Goal: Task Accomplishment & Management: Use online tool/utility

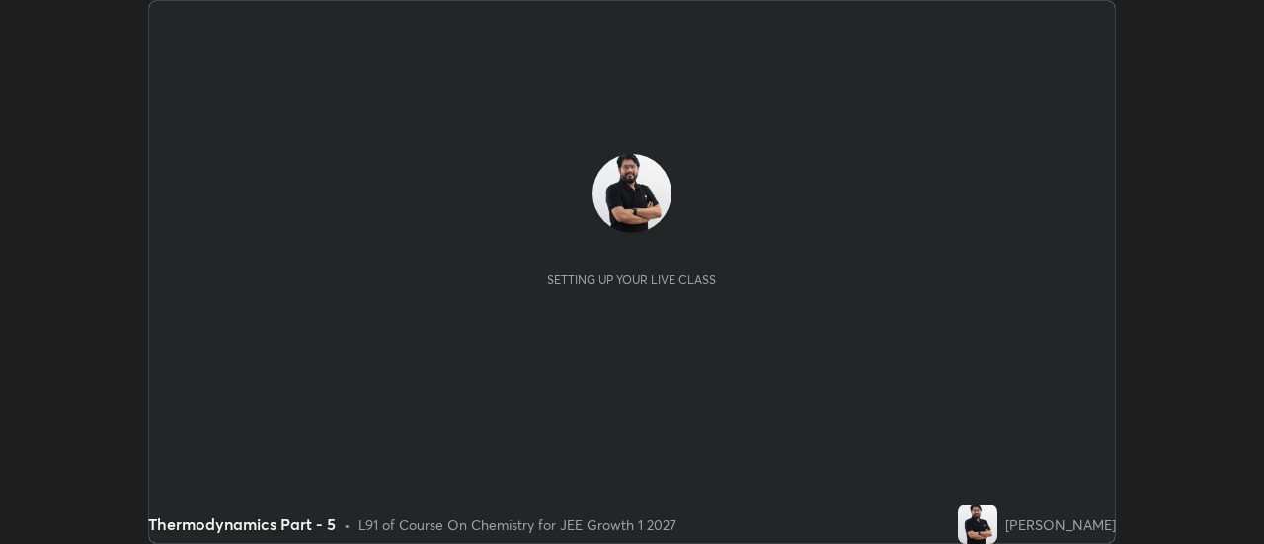
scroll to position [544, 1263]
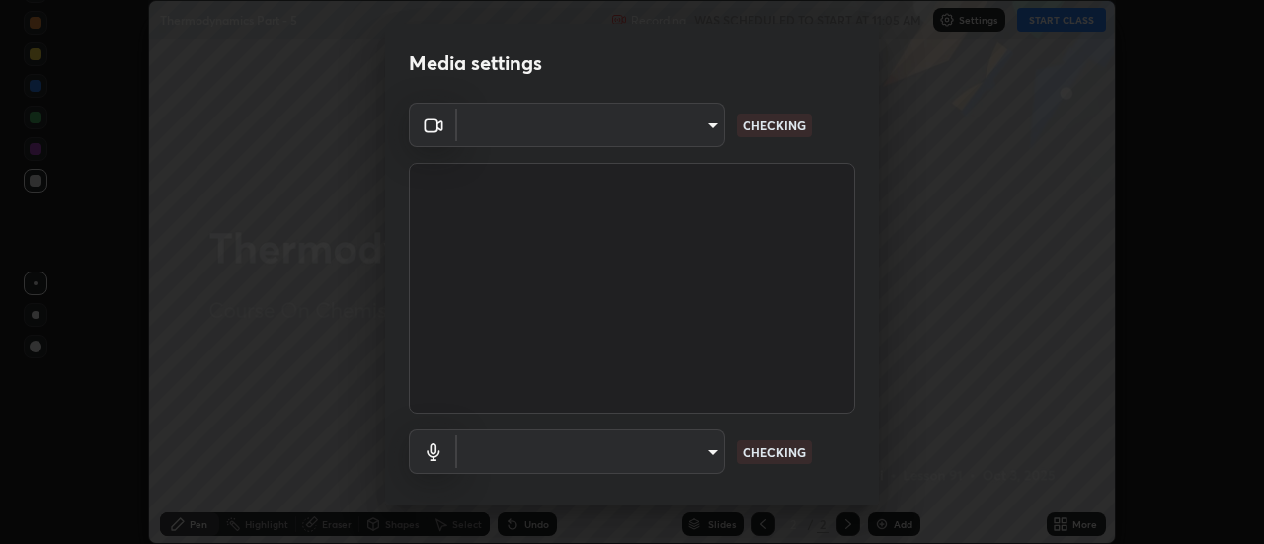
type input "4c72da43d9f8fe59a3f1c51c15ce5ef4700dc23536a29d5760a7834eb8cafeb2"
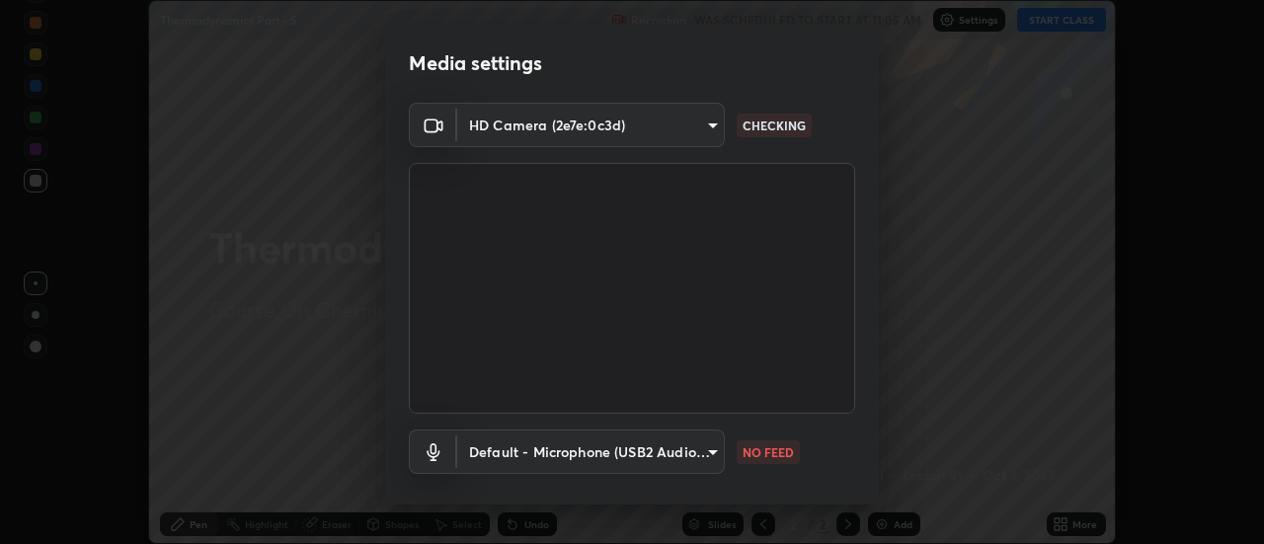
click at [605, 121] on body "Erase all Thermodynamics Part - 5 Recording WAS SCHEDULED TO START AT 11:05 AM …" at bounding box center [632, 272] width 1264 height 544
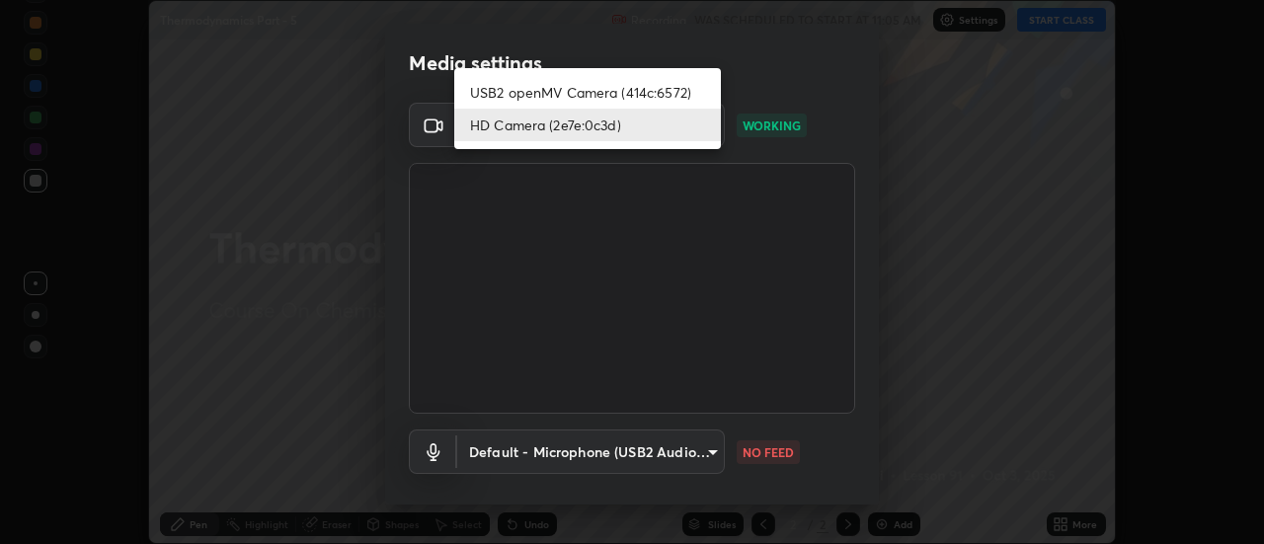
click at [561, 126] on li "HD Camera (2e7e:0c3d)" at bounding box center [587, 125] width 267 height 33
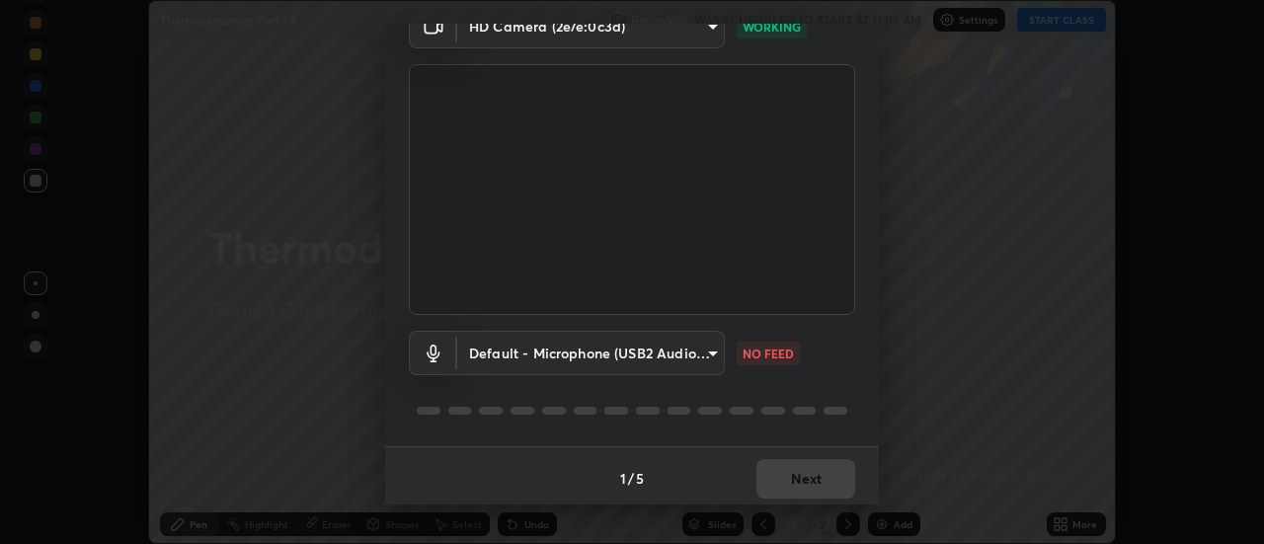
scroll to position [104, 0]
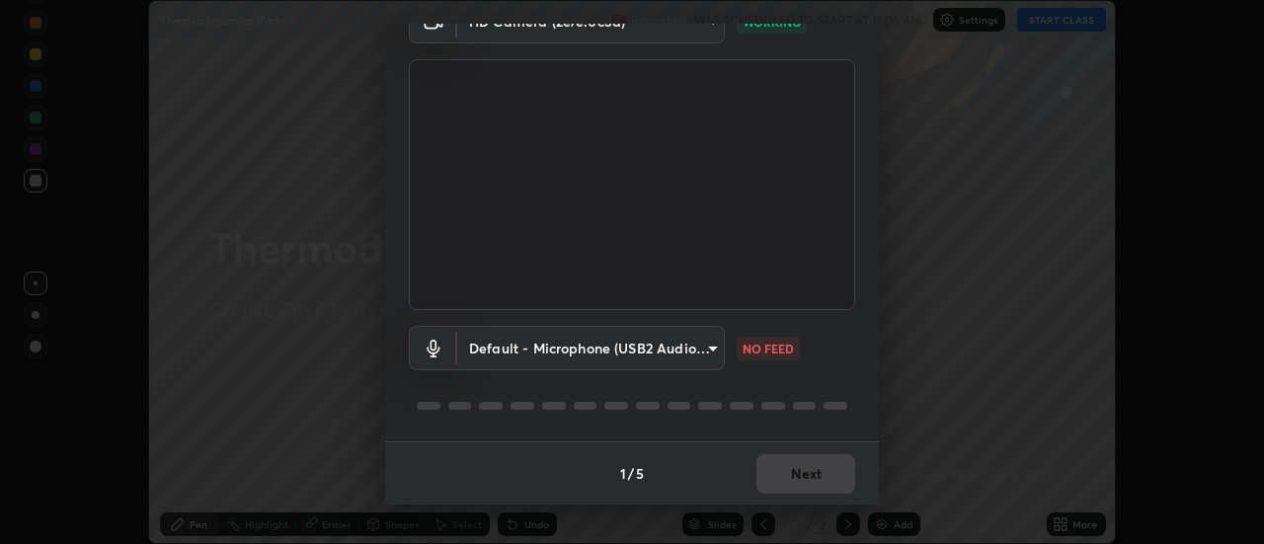
click at [625, 343] on body "Erase all Thermodynamics Part - 5 Recording WAS SCHEDULED TO START AT 11:05 AM …" at bounding box center [632, 272] width 1264 height 544
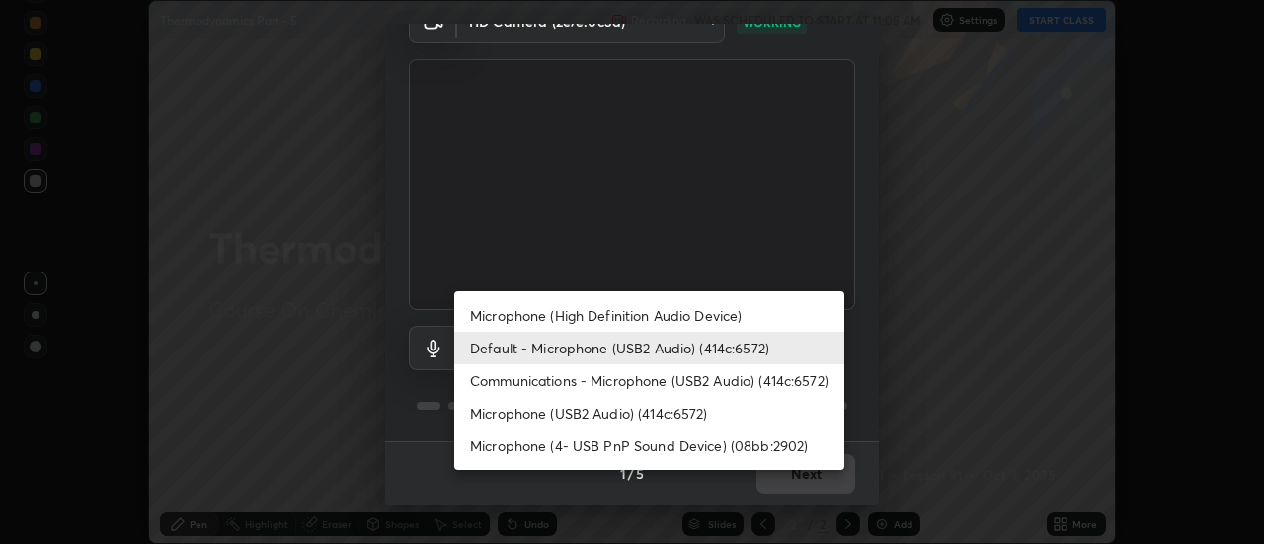
click at [584, 383] on li "Communications - Microphone (USB2 Audio) (414c:6572)" at bounding box center [649, 380] width 390 height 33
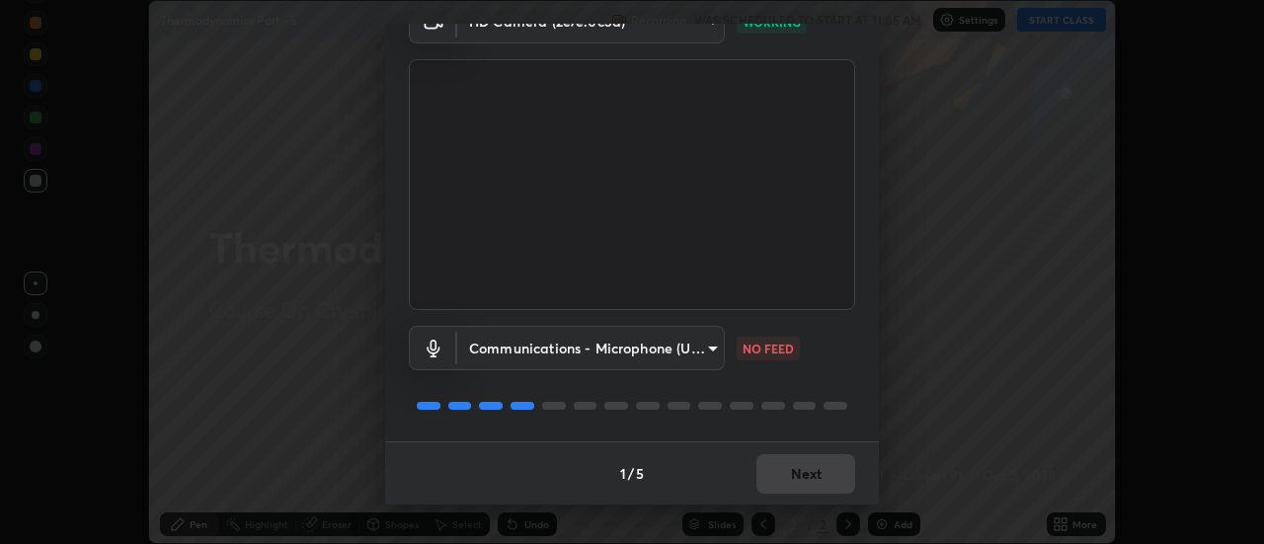
click at [613, 341] on body "Erase all Thermodynamics Part - 5 Recording WAS SCHEDULED TO START AT 11:05 AM …" at bounding box center [632, 272] width 1264 height 544
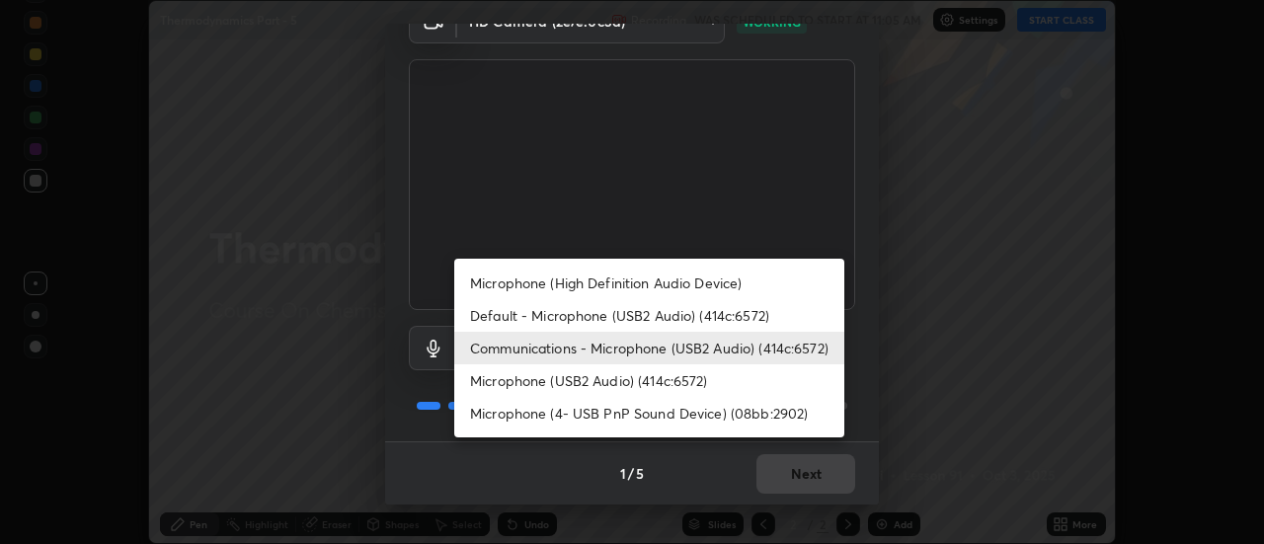
click at [552, 314] on li "Default - Microphone (USB2 Audio) (414c:6572)" at bounding box center [649, 315] width 390 height 33
type input "default"
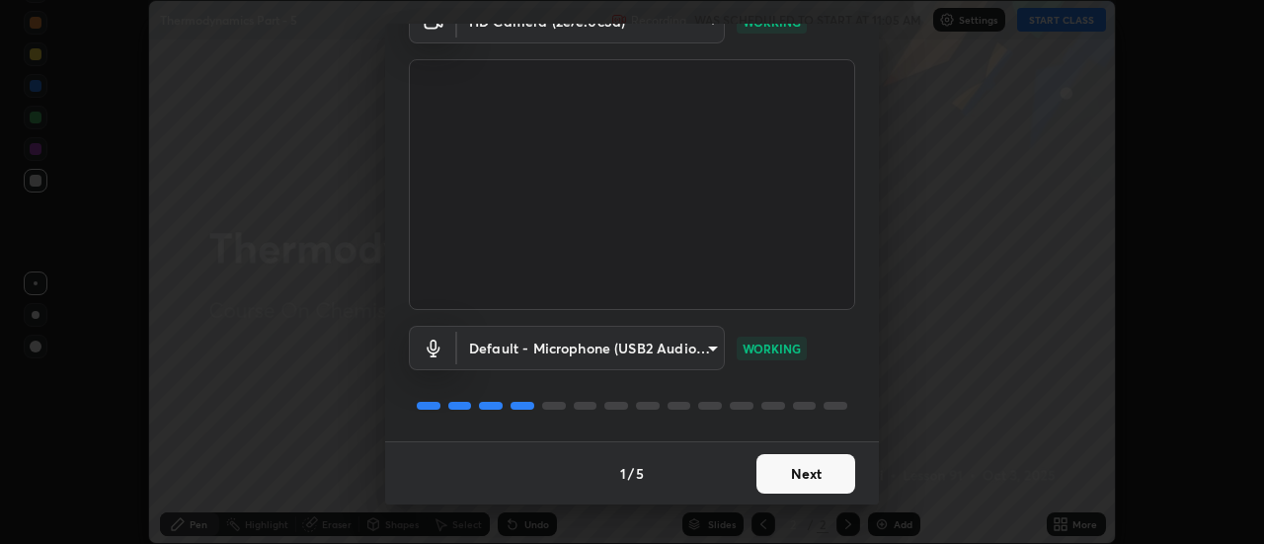
click at [801, 472] on button "Next" at bounding box center [805, 473] width 99 height 39
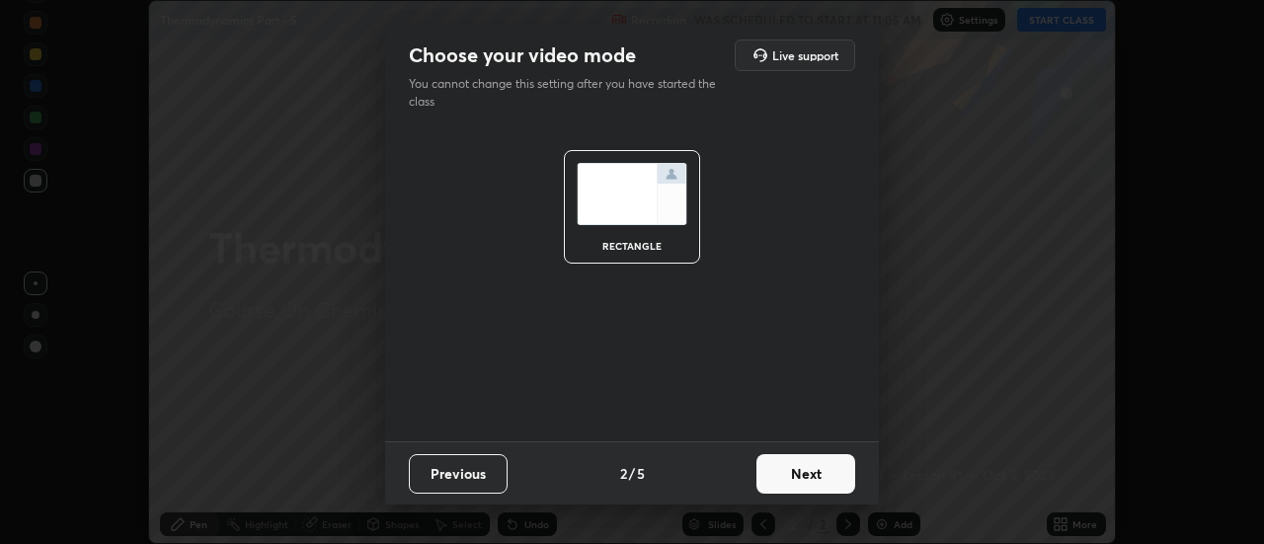
click at [816, 474] on button "Next" at bounding box center [805, 473] width 99 height 39
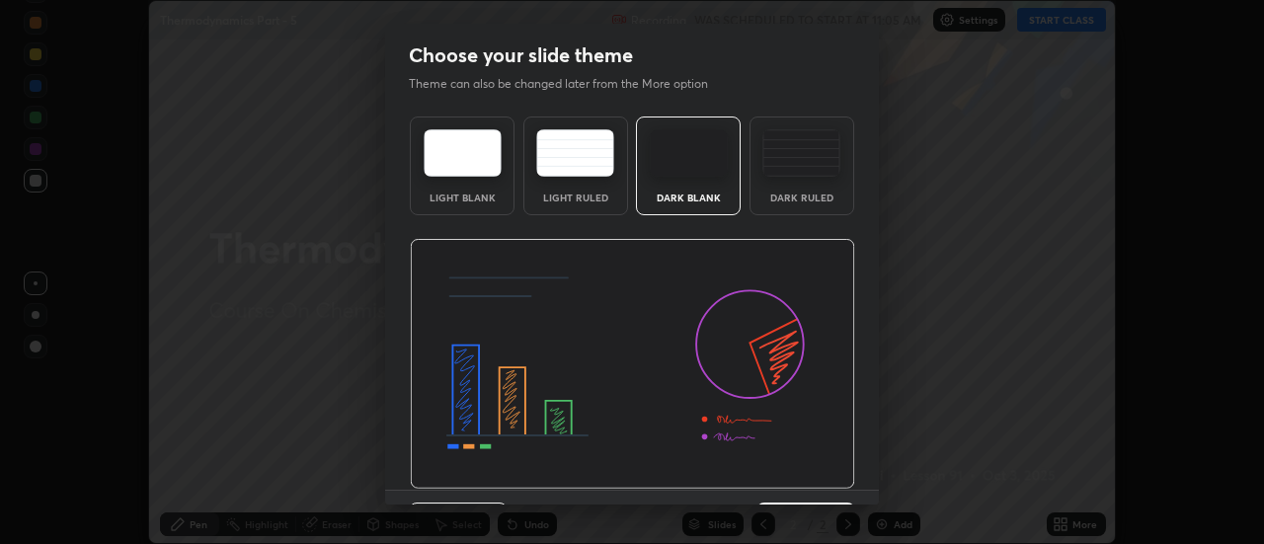
scroll to position [48, 0]
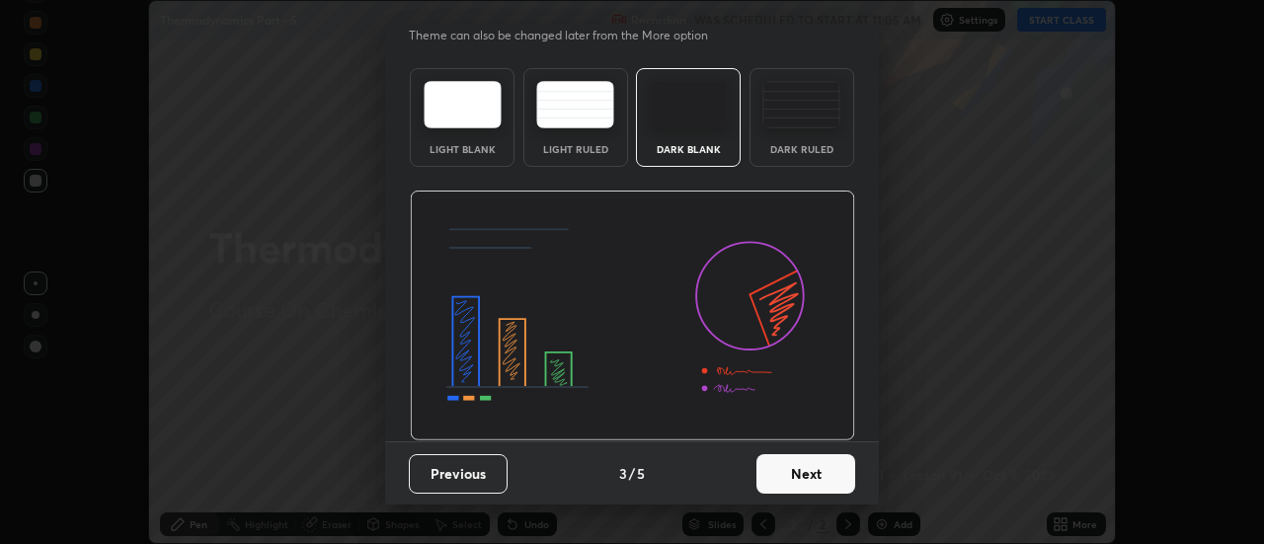
click at [822, 476] on button "Next" at bounding box center [805, 473] width 99 height 39
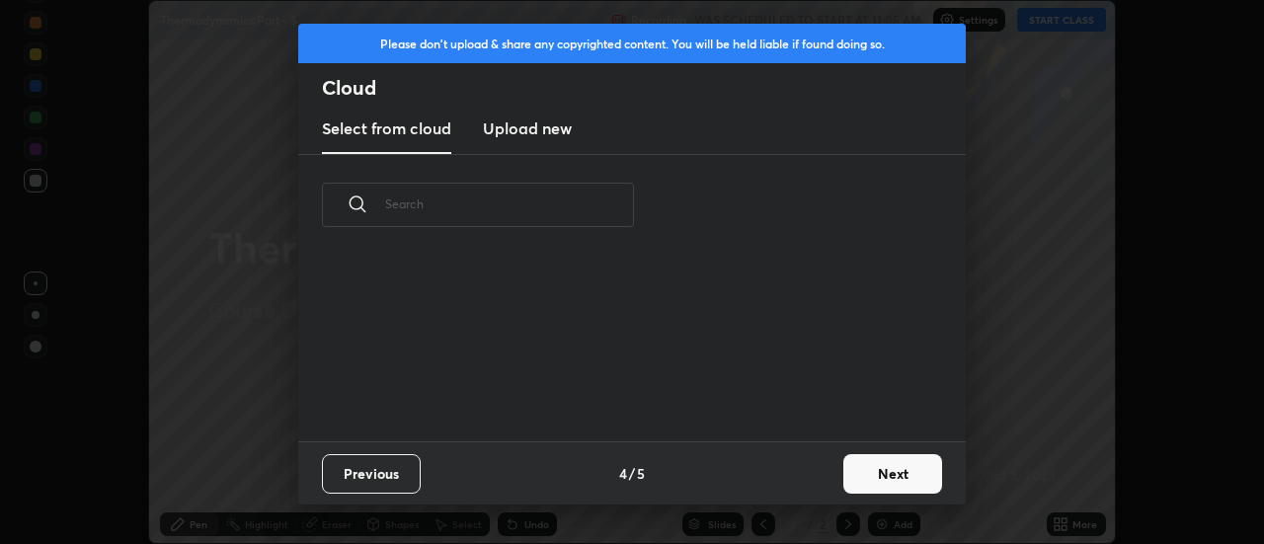
click at [907, 475] on button "Next" at bounding box center [892, 473] width 99 height 39
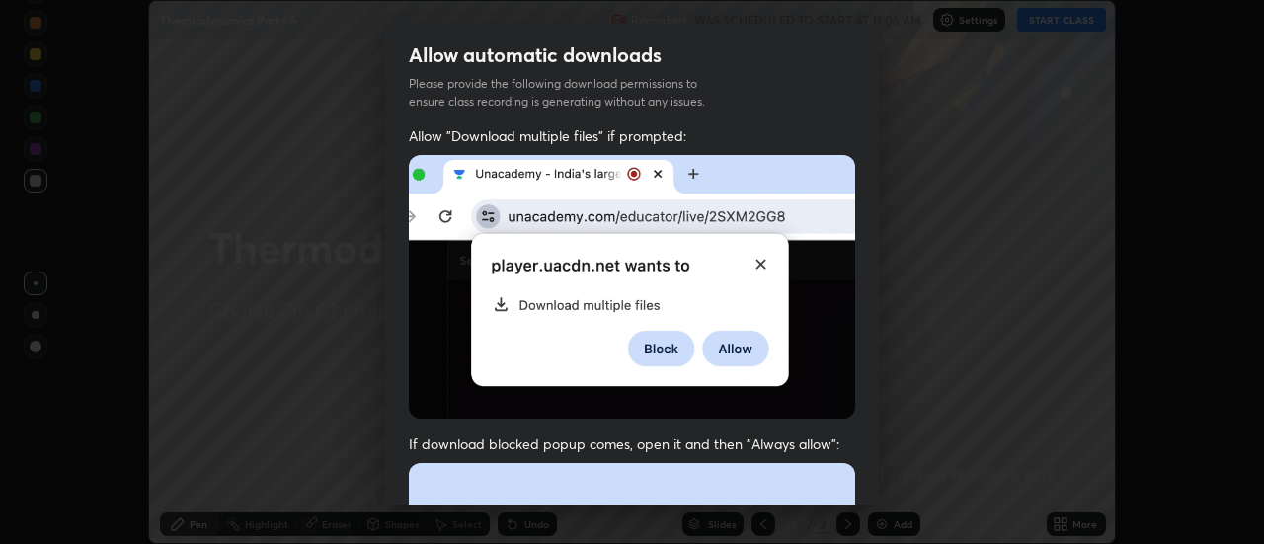
click at [880, 470] on div "Allow automatic downloads Please provide the following download permissions to …" at bounding box center [632, 272] width 1264 height 544
click at [879, 477] on div "Allow automatic downloads Please provide the following download permissions to …" at bounding box center [632, 272] width 1264 height 544
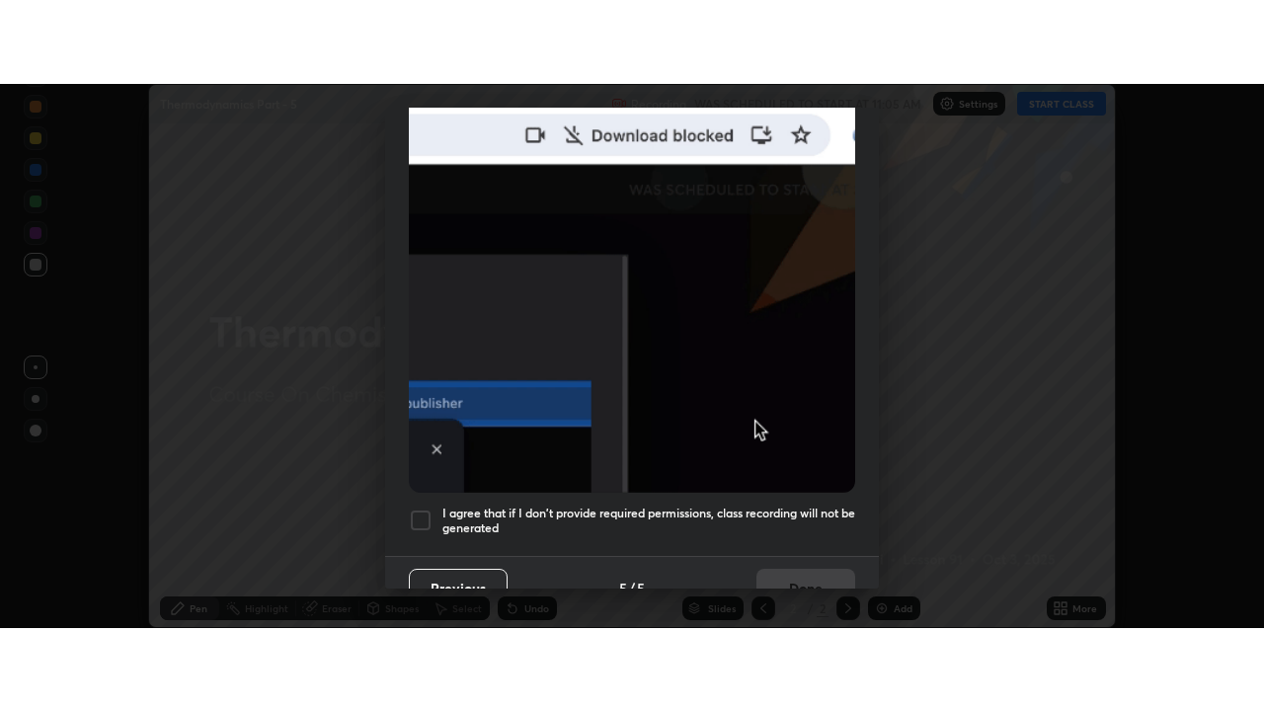
scroll to position [506, 0]
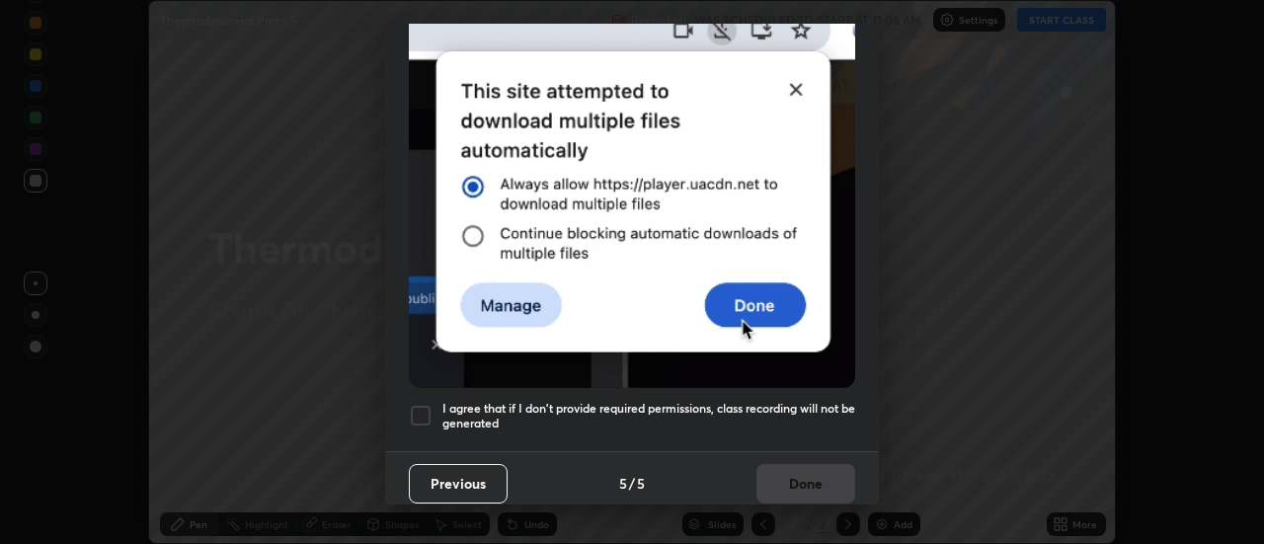
click at [416, 404] on div at bounding box center [421, 416] width 24 height 24
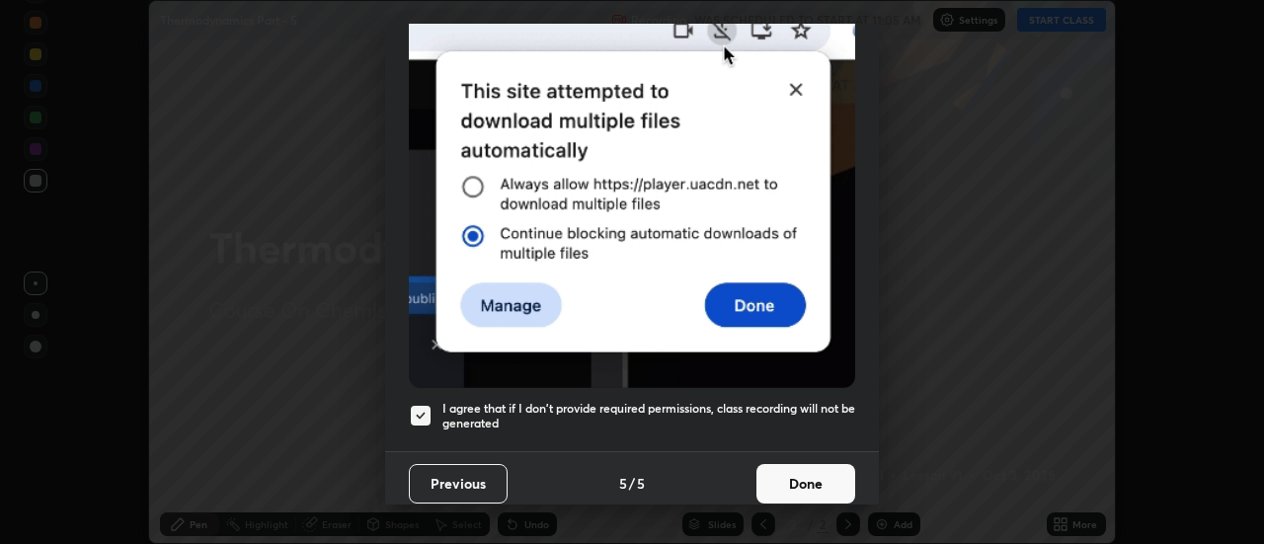
click at [812, 478] on button "Done" at bounding box center [805, 483] width 99 height 39
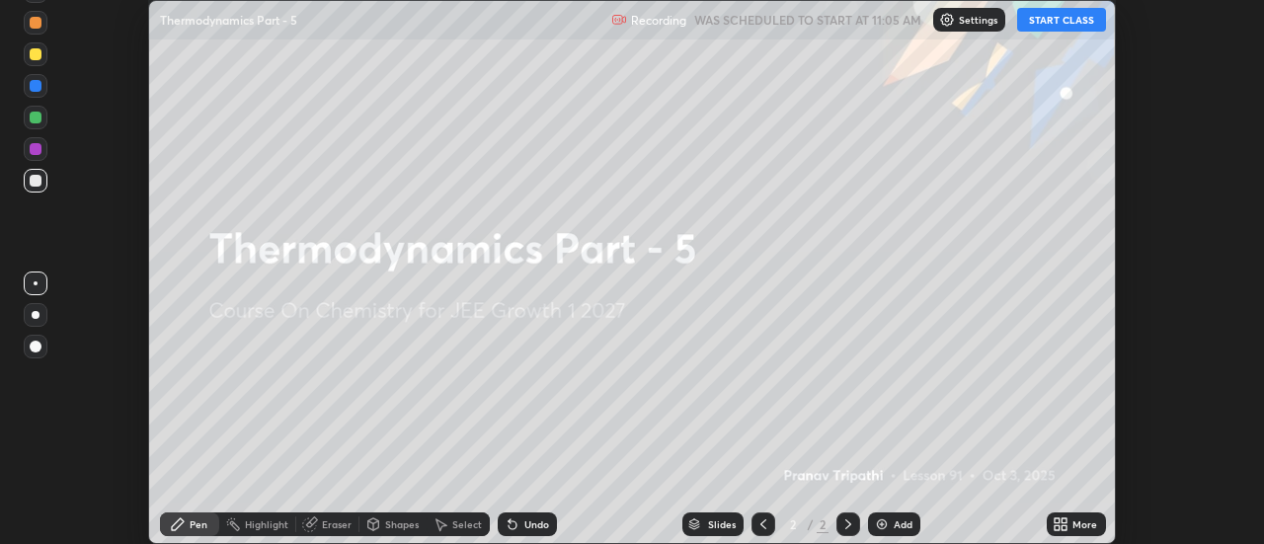
click at [1057, 520] on icon at bounding box center [1056, 520] width 5 height 5
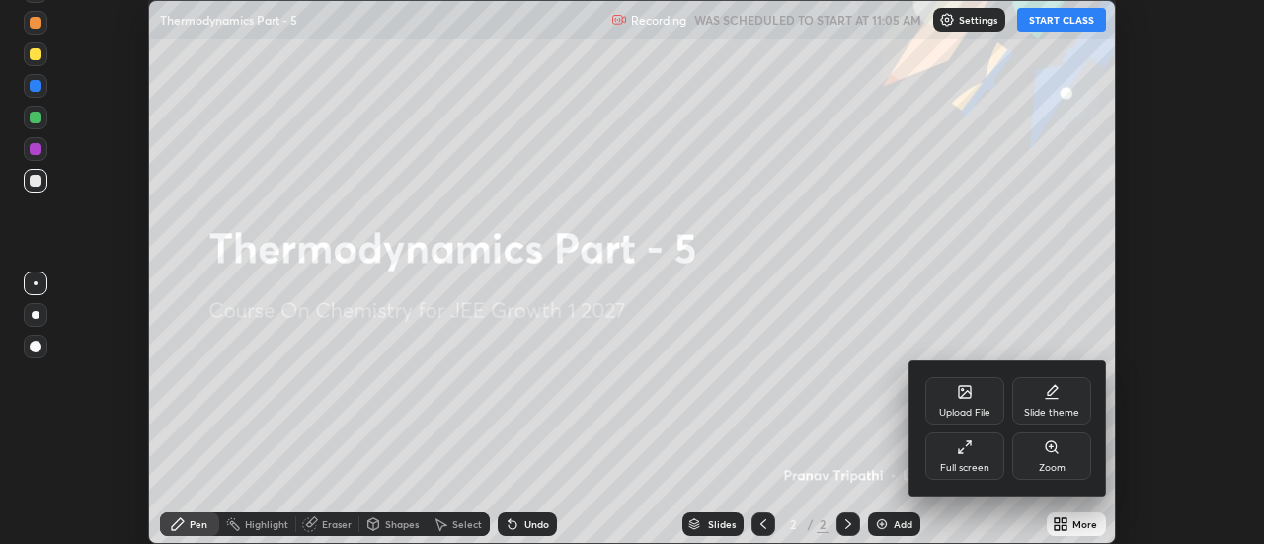
click at [975, 442] on div "Full screen" at bounding box center [964, 455] width 79 height 47
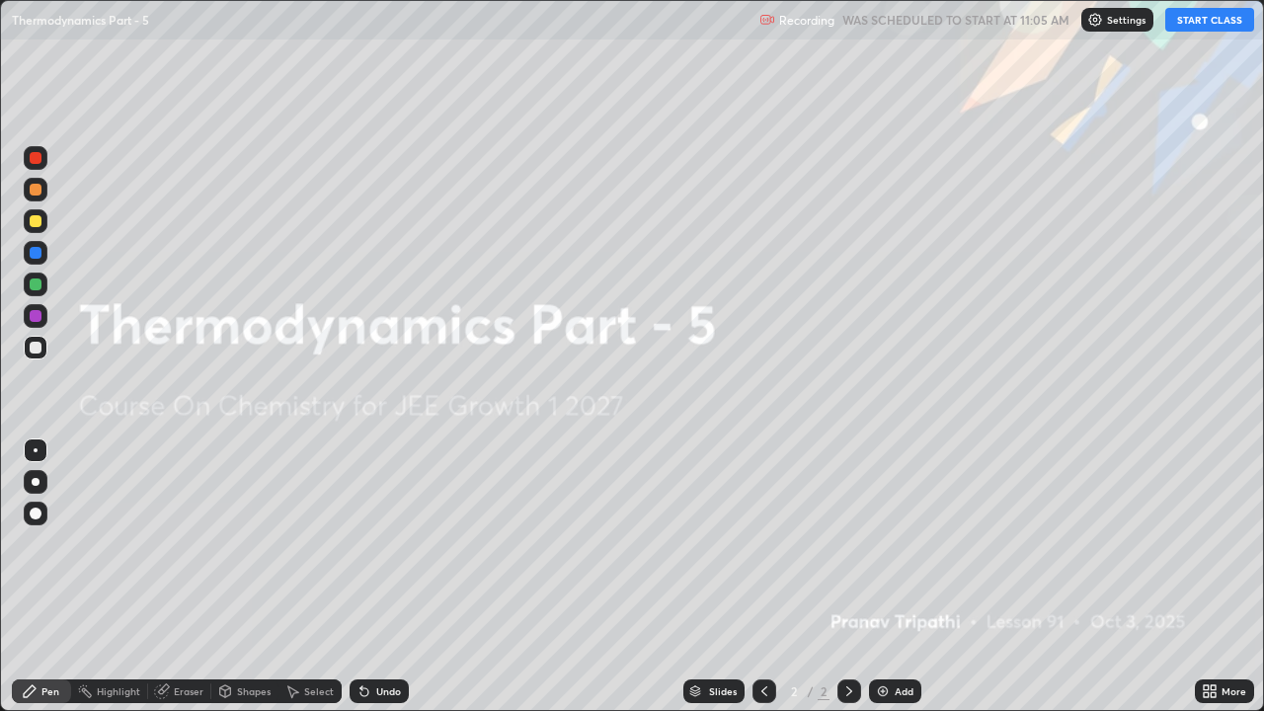
scroll to position [711, 1264]
click at [1193, 24] on button "START CLASS" at bounding box center [1209, 20] width 89 height 24
click at [895, 543] on div "Add" at bounding box center [903, 691] width 19 height 10
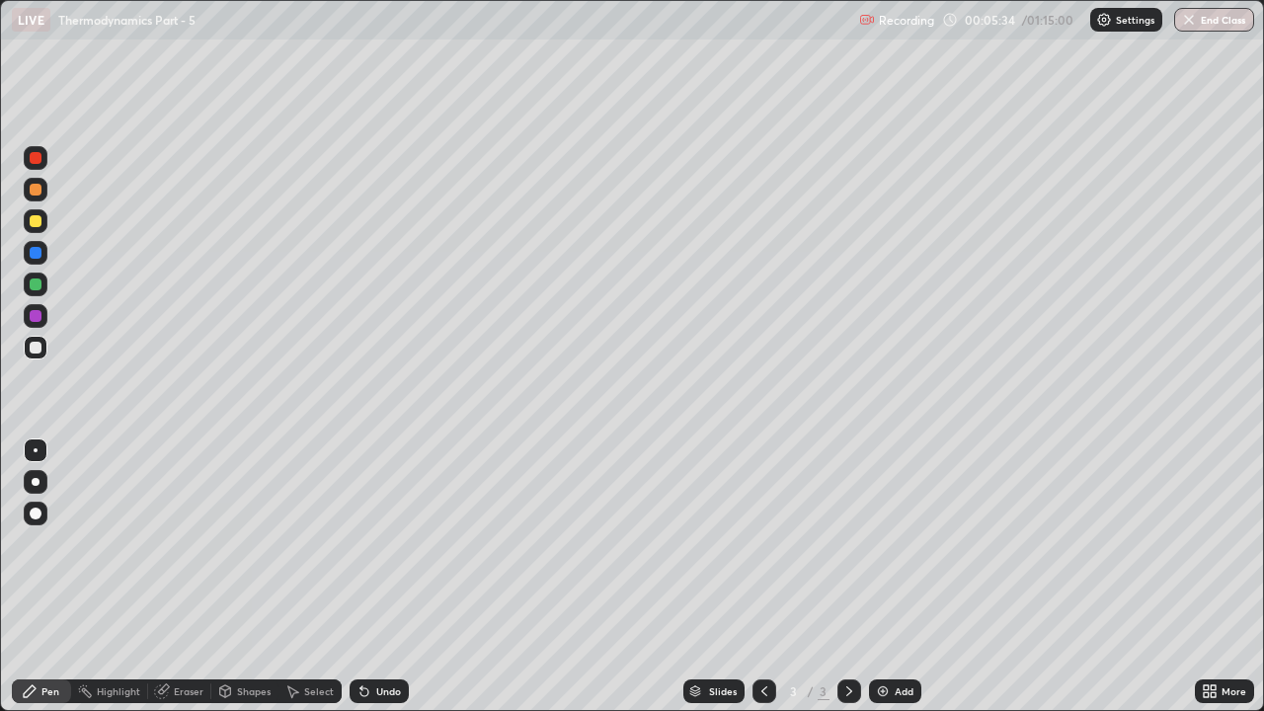
click at [37, 285] on div at bounding box center [36, 284] width 12 height 12
click at [38, 188] on div at bounding box center [36, 190] width 12 height 12
click at [43, 284] on div at bounding box center [36, 284] width 24 height 24
click at [196, 543] on div "Eraser" at bounding box center [189, 691] width 30 height 10
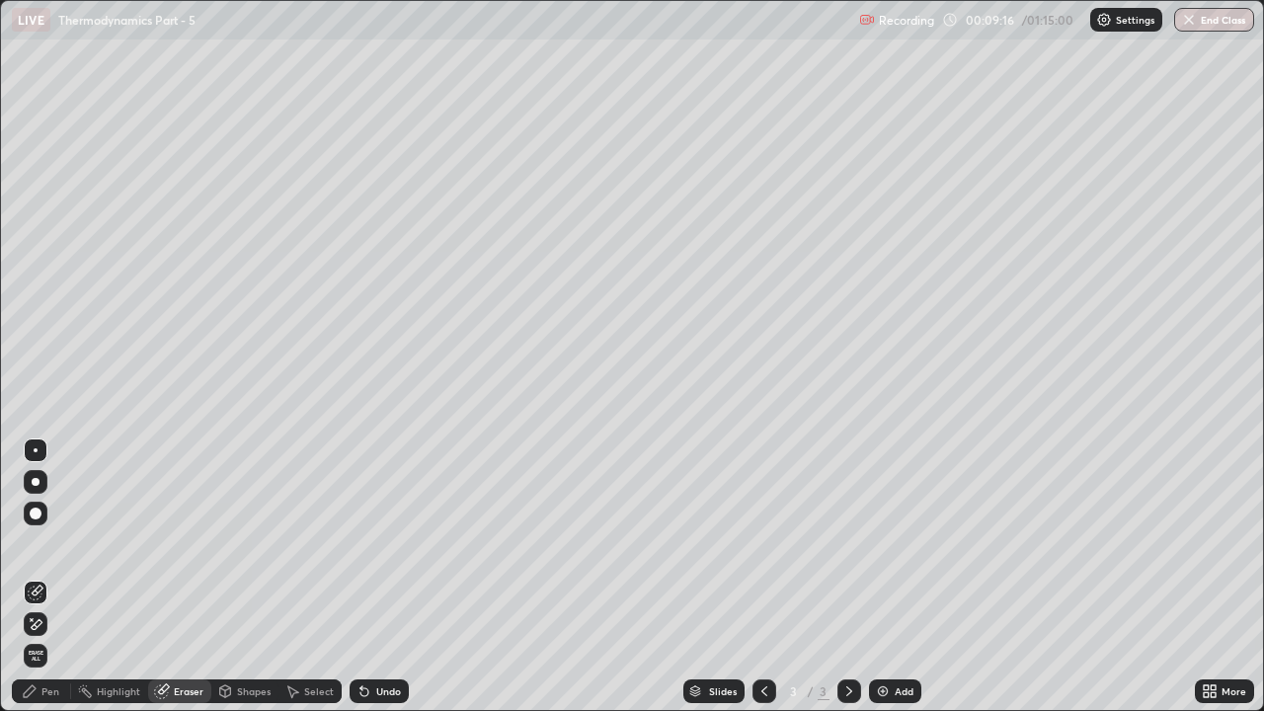
click at [52, 543] on div "Pen" at bounding box center [50, 691] width 18 height 10
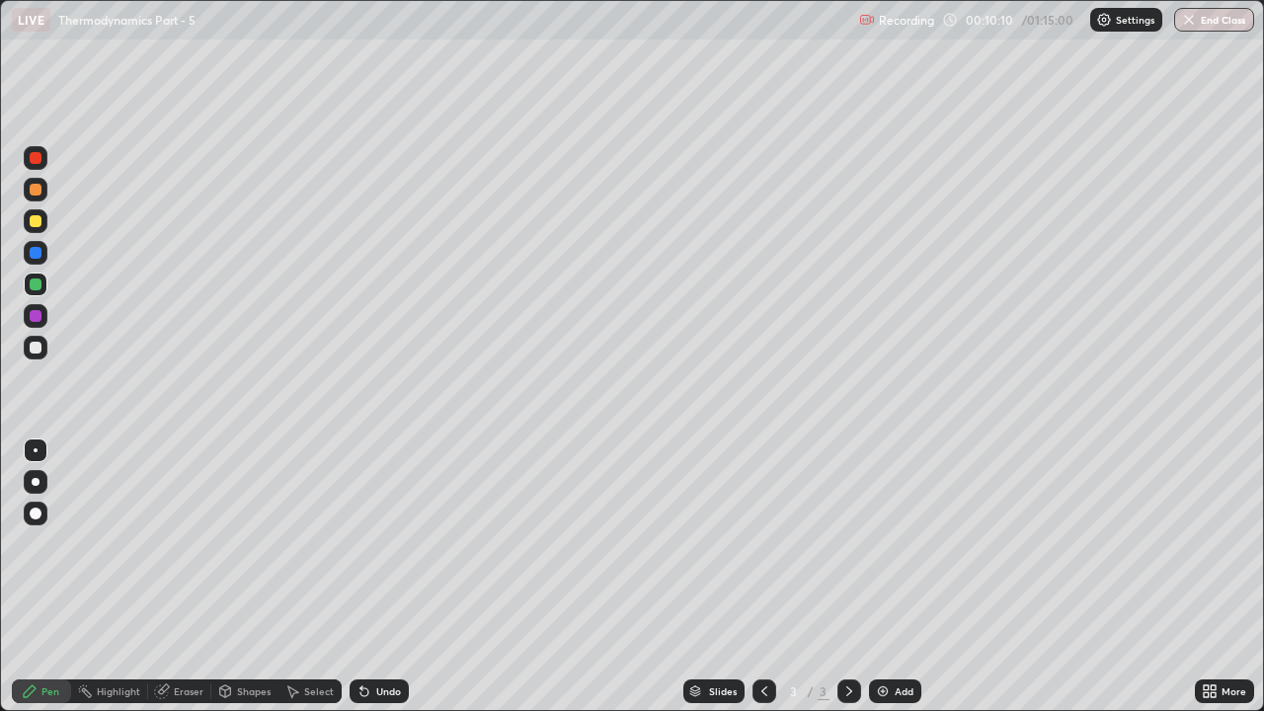
click at [183, 543] on div "Eraser" at bounding box center [189, 691] width 30 height 10
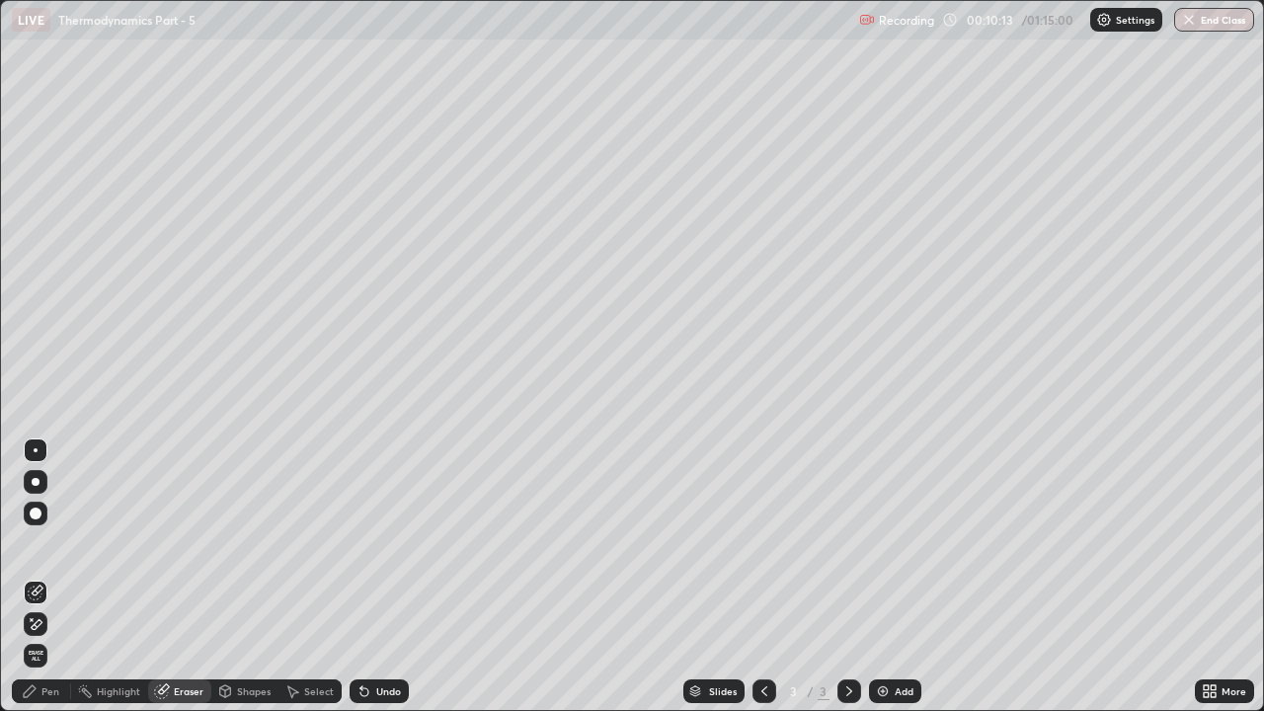
click at [56, 543] on div "Pen" at bounding box center [50, 691] width 18 height 10
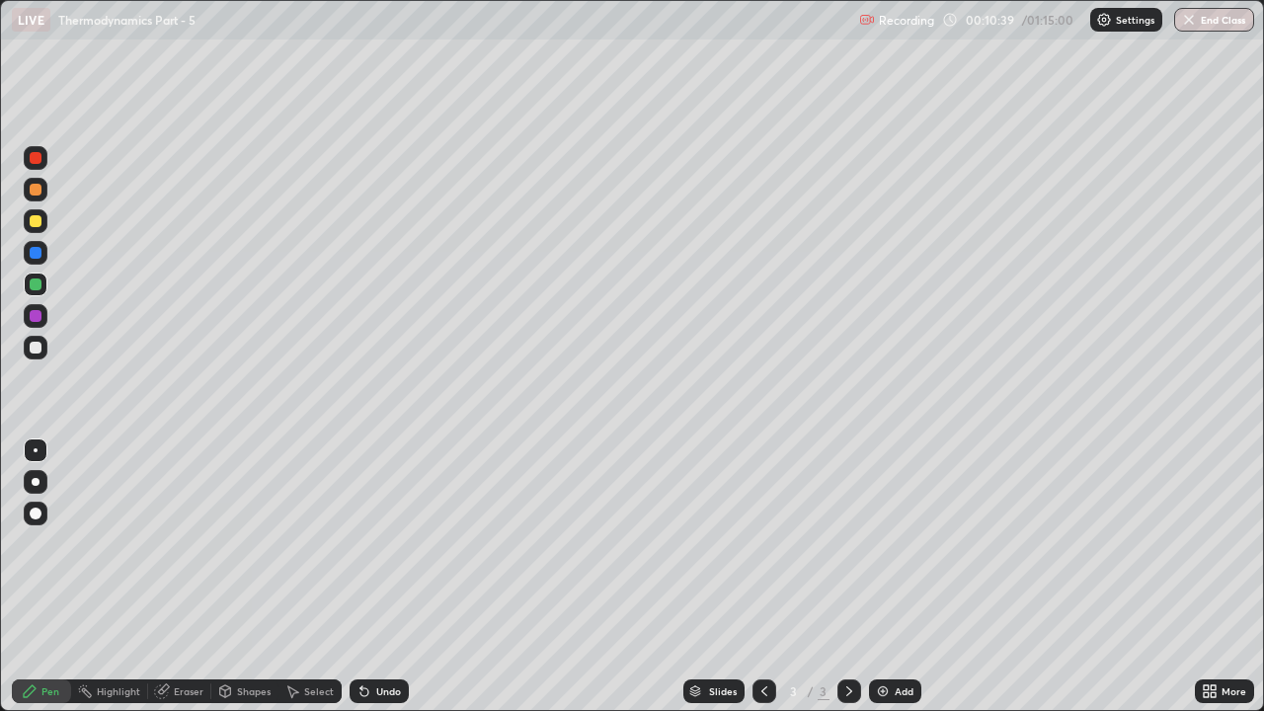
click at [39, 348] on div at bounding box center [36, 348] width 12 height 12
click at [886, 543] on img at bounding box center [883, 691] width 16 height 16
click at [39, 315] on div at bounding box center [36, 316] width 12 height 12
click at [36, 223] on div at bounding box center [36, 221] width 12 height 12
click at [174, 543] on div "Eraser" at bounding box center [189, 691] width 30 height 10
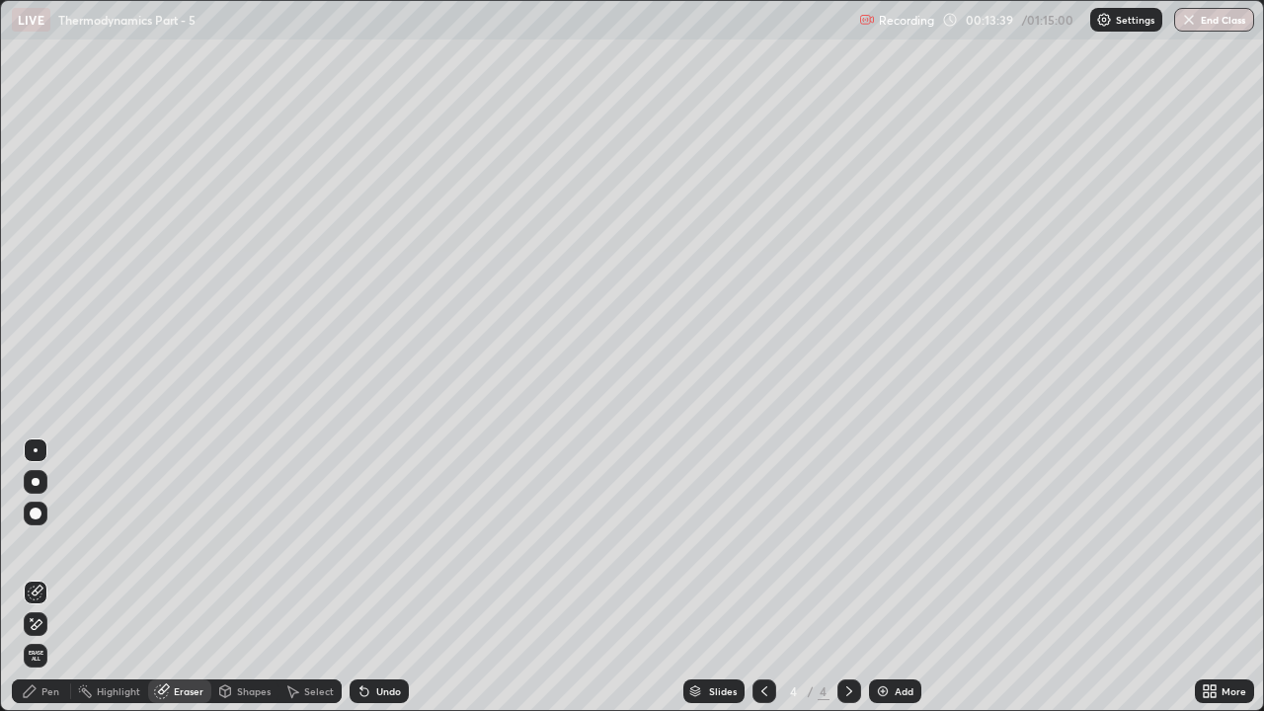
click at [47, 543] on div "Pen" at bounding box center [50, 691] width 18 height 10
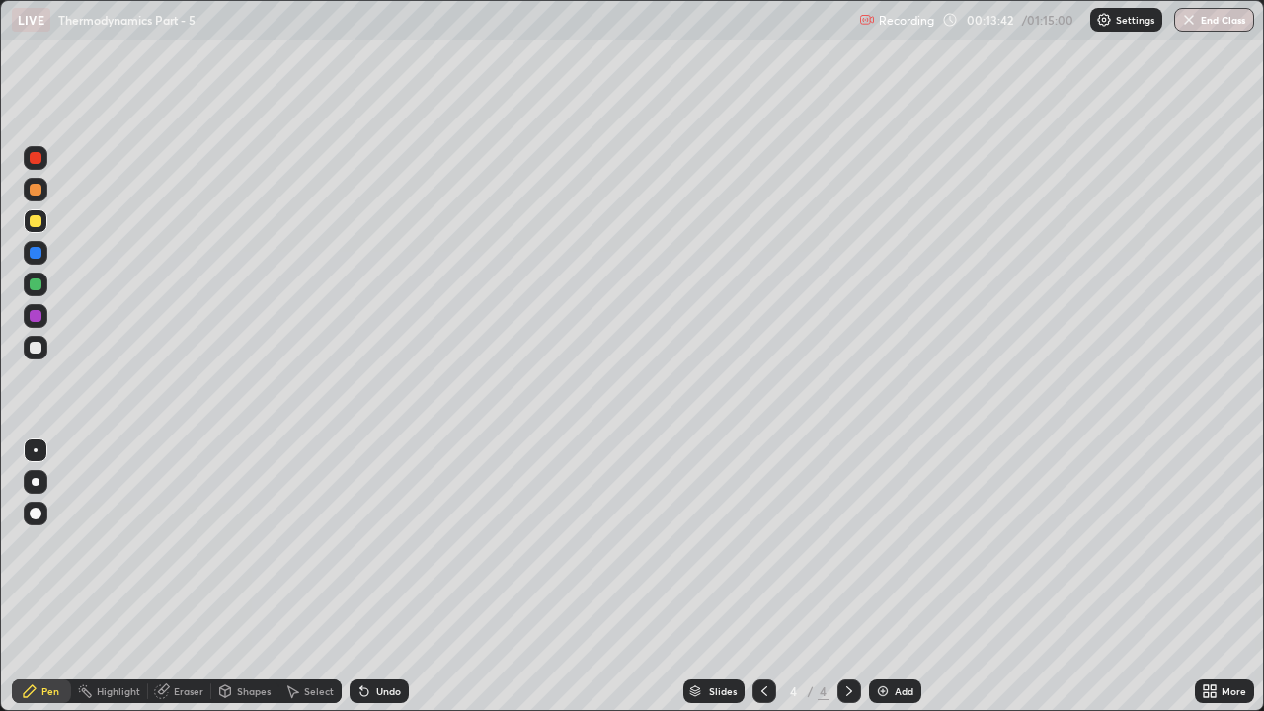
click at [187, 543] on div "Eraser" at bounding box center [189, 691] width 30 height 10
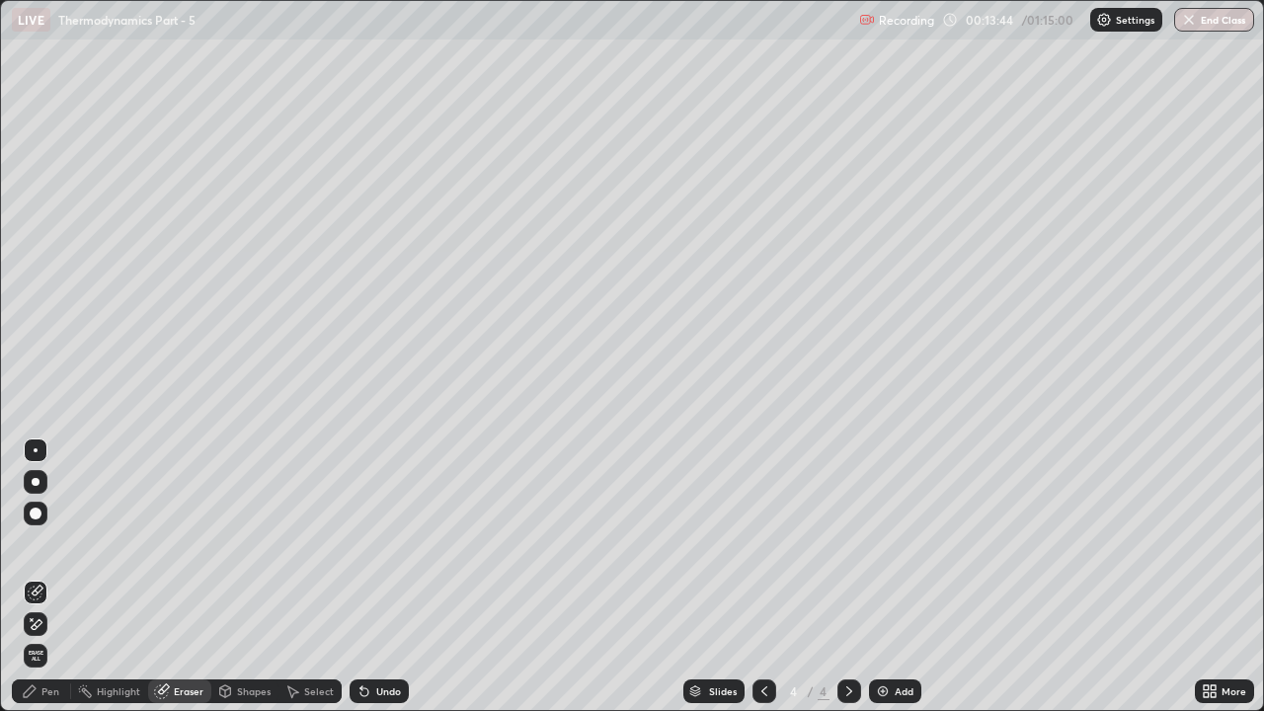
click at [46, 543] on div "Pen" at bounding box center [50, 691] width 18 height 10
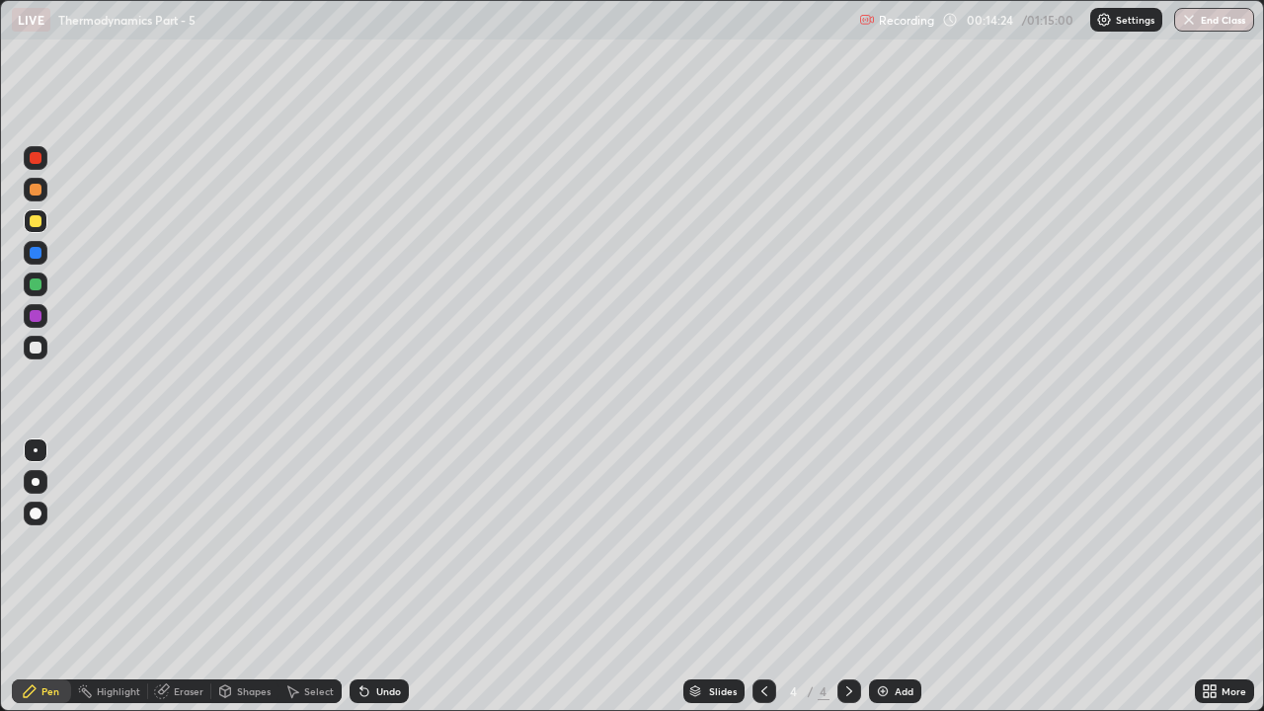
click at [183, 543] on div "Eraser" at bounding box center [189, 691] width 30 height 10
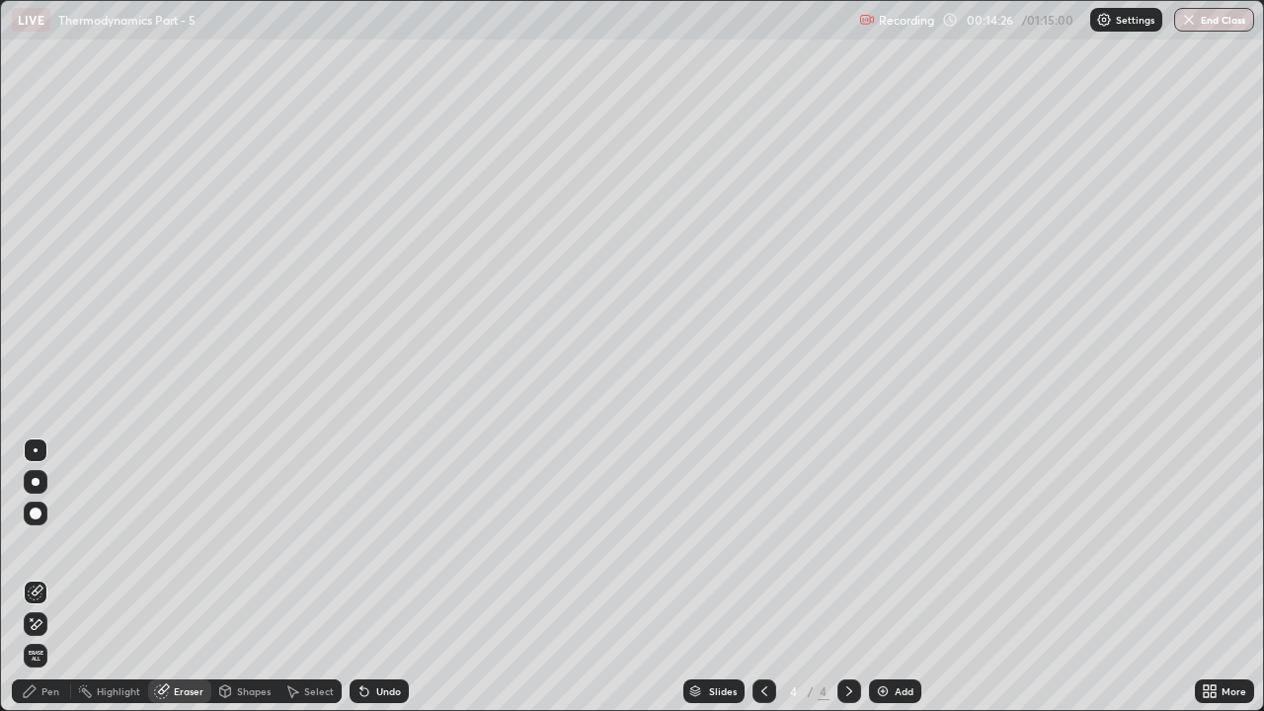
click at [56, 543] on div "Pen" at bounding box center [50, 691] width 18 height 10
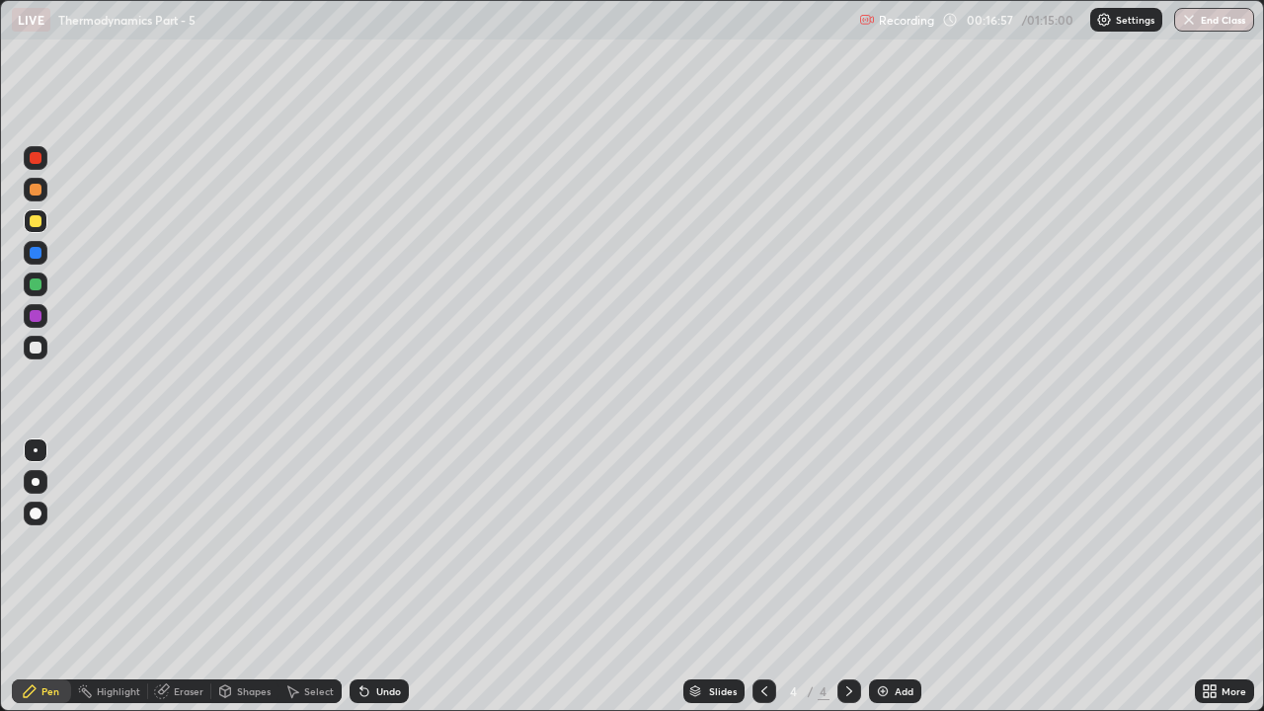
click at [39, 320] on div at bounding box center [36, 316] width 12 height 12
click at [762, 543] on icon at bounding box center [764, 691] width 16 height 16
click at [38, 350] on div at bounding box center [36, 348] width 12 height 12
click at [846, 543] on icon at bounding box center [849, 691] width 16 height 16
click at [883, 543] on img at bounding box center [883, 691] width 16 height 16
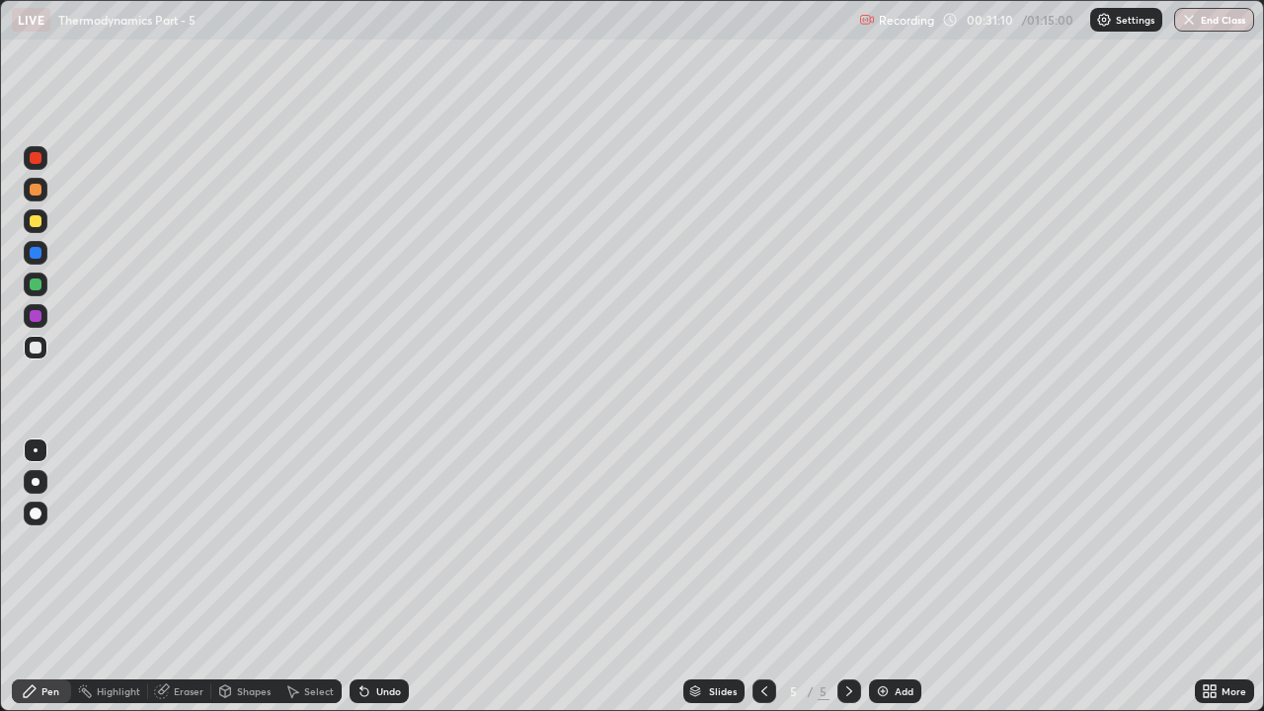
click at [40, 221] on div at bounding box center [36, 221] width 12 height 12
click at [34, 349] on div at bounding box center [36, 348] width 12 height 12
click at [37, 316] on div at bounding box center [36, 316] width 12 height 12
click at [37, 286] on div at bounding box center [36, 284] width 12 height 12
click at [186, 543] on div "Eraser" at bounding box center [189, 691] width 30 height 10
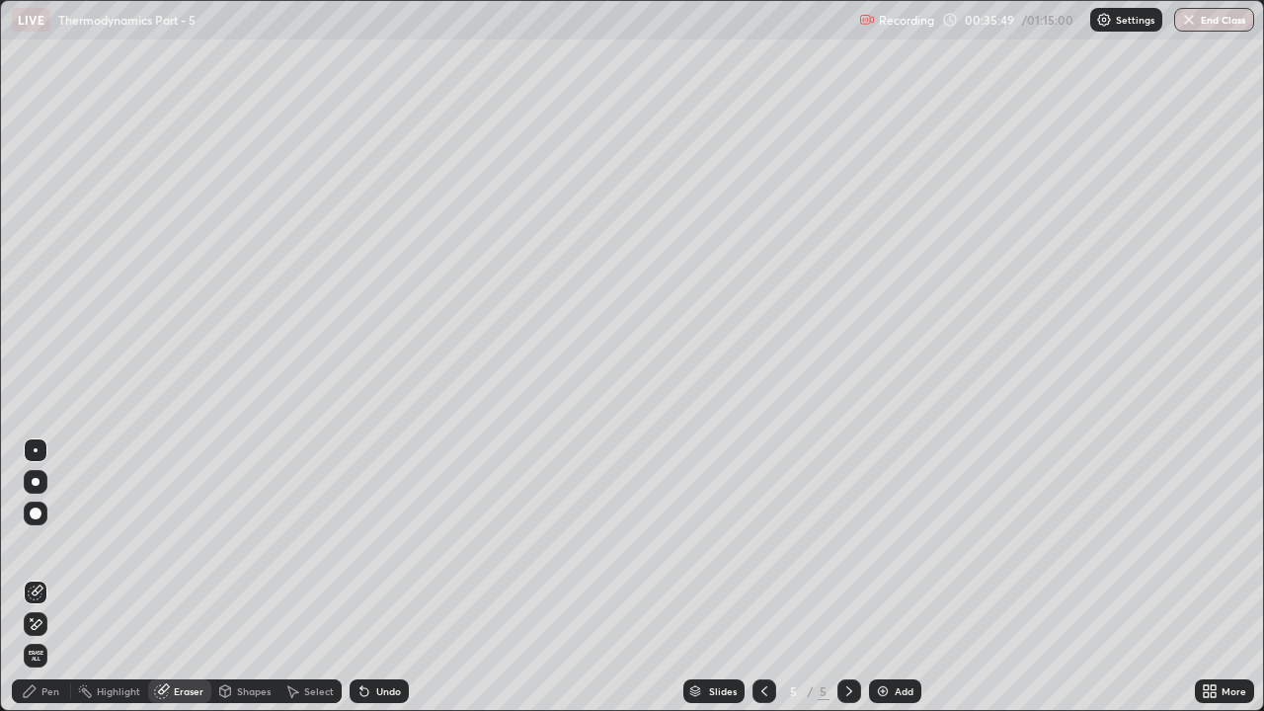
click at [50, 543] on div "Pen" at bounding box center [50, 691] width 18 height 10
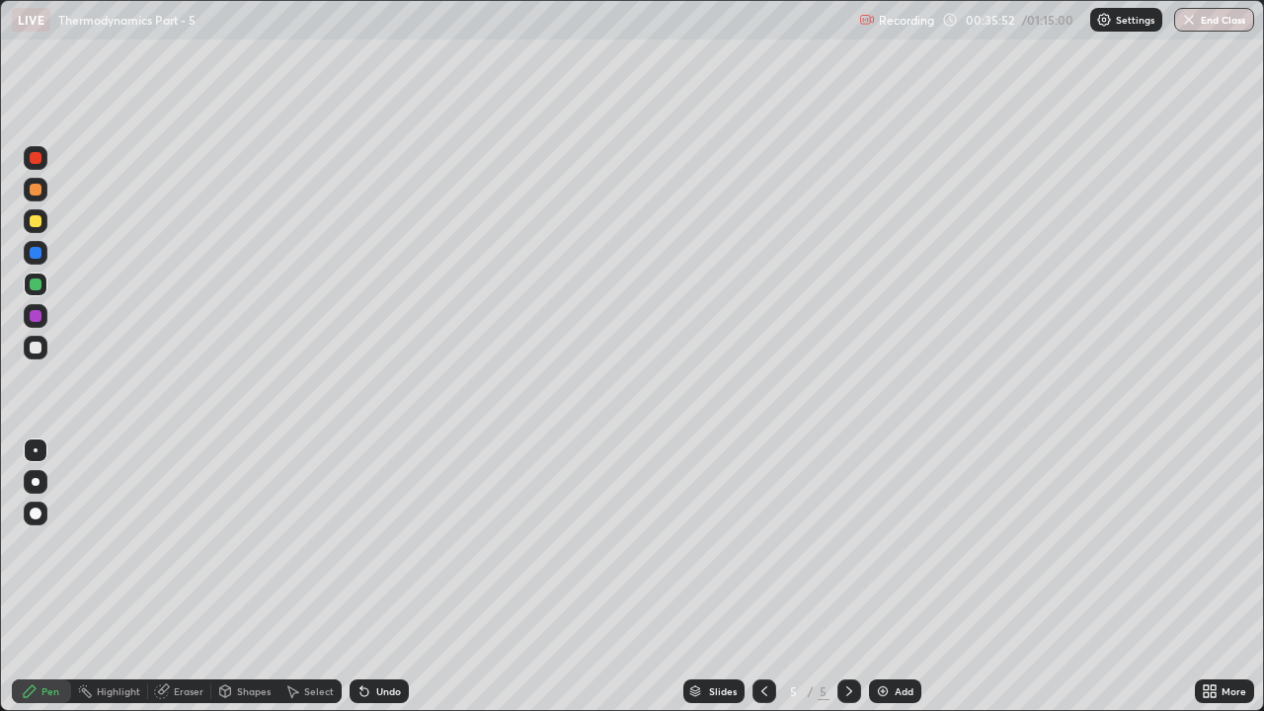
click at [174, 543] on div "Eraser" at bounding box center [189, 691] width 30 height 10
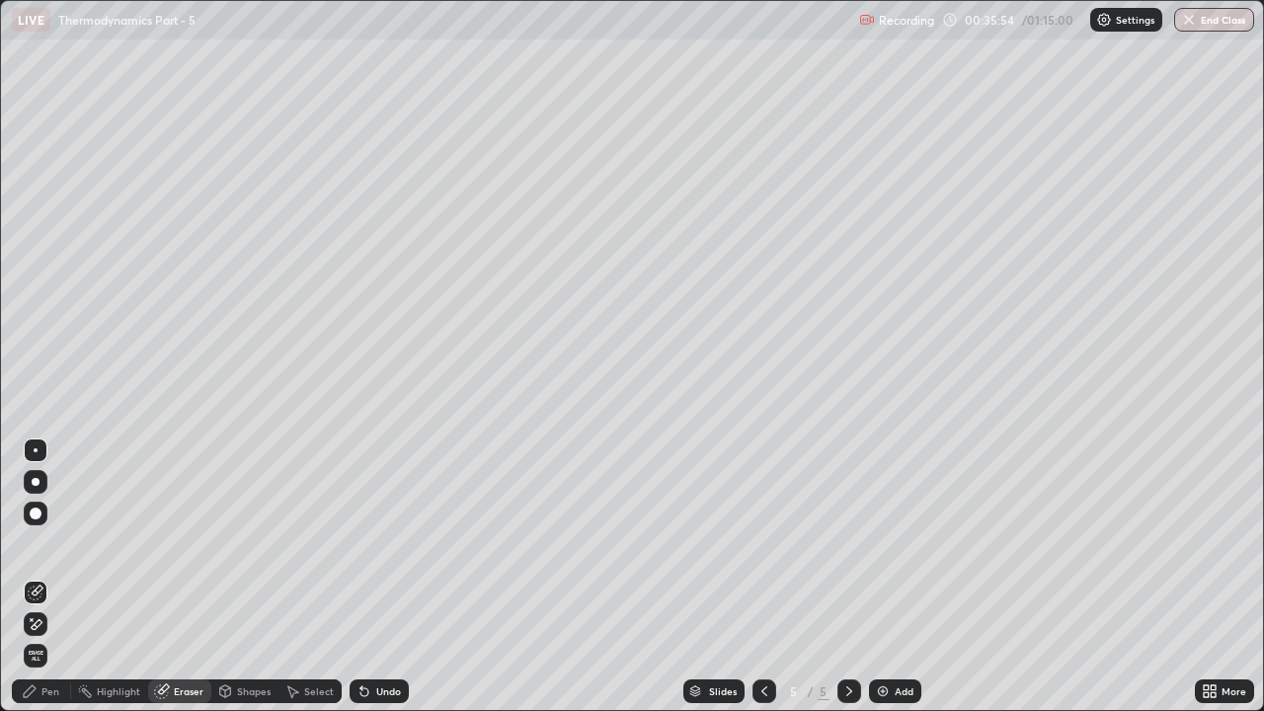
click at [39, 543] on div "Pen" at bounding box center [41, 691] width 59 height 24
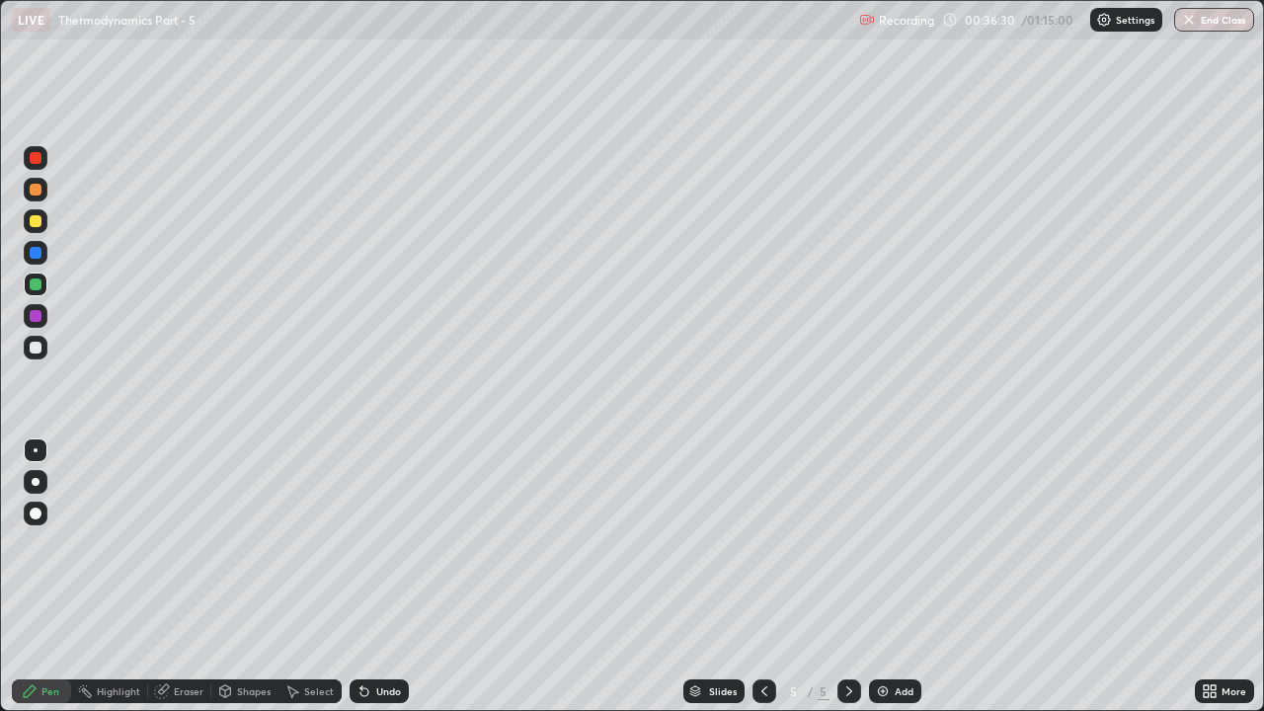
click at [26, 223] on div at bounding box center [36, 221] width 24 height 24
click at [40, 348] on div at bounding box center [36, 348] width 12 height 12
click at [895, 543] on div "Add" at bounding box center [903, 691] width 19 height 10
click at [37, 316] on div at bounding box center [36, 316] width 12 height 12
click at [35, 281] on div at bounding box center [36, 284] width 12 height 12
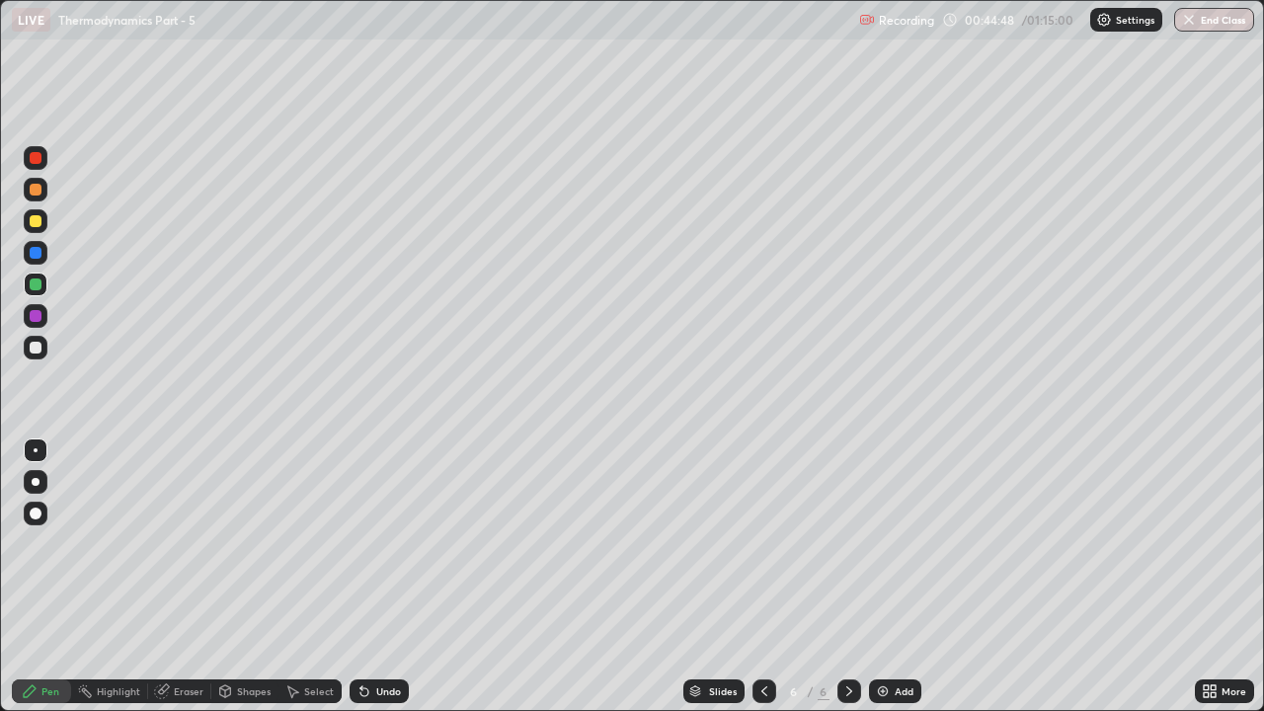
click at [182, 543] on div "Eraser" at bounding box center [189, 691] width 30 height 10
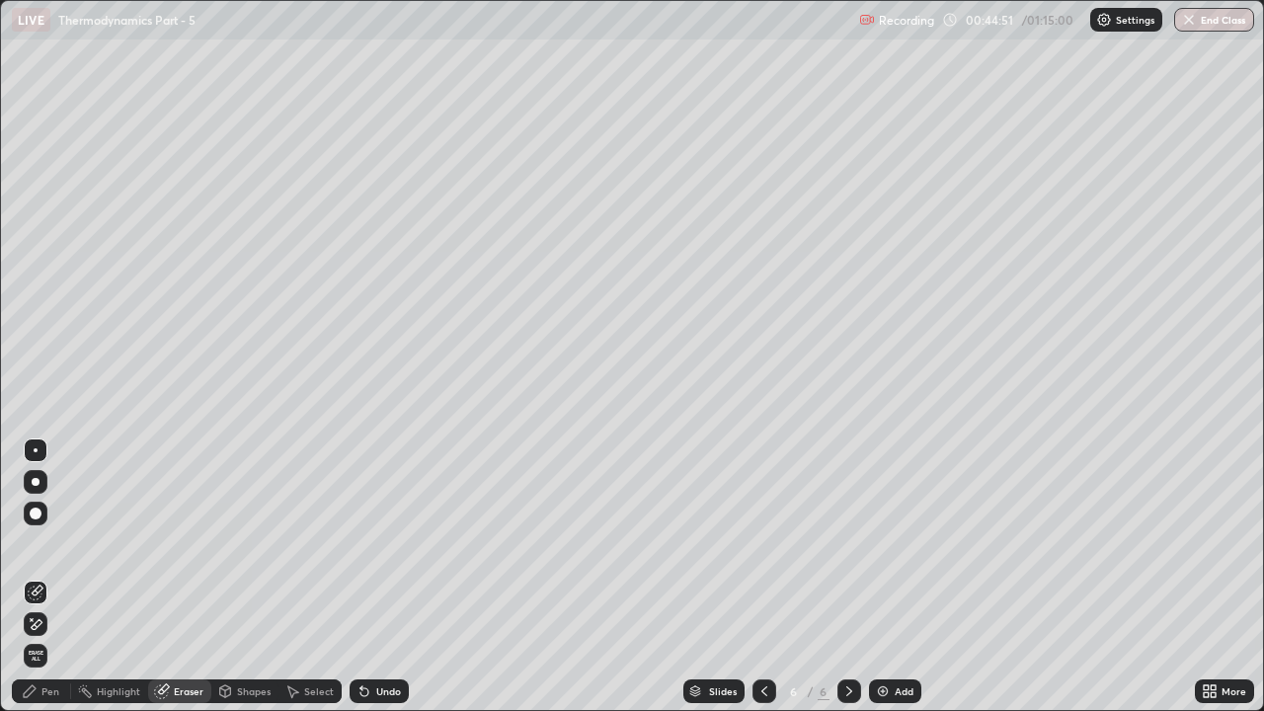
click at [50, 543] on div "Pen" at bounding box center [50, 691] width 18 height 10
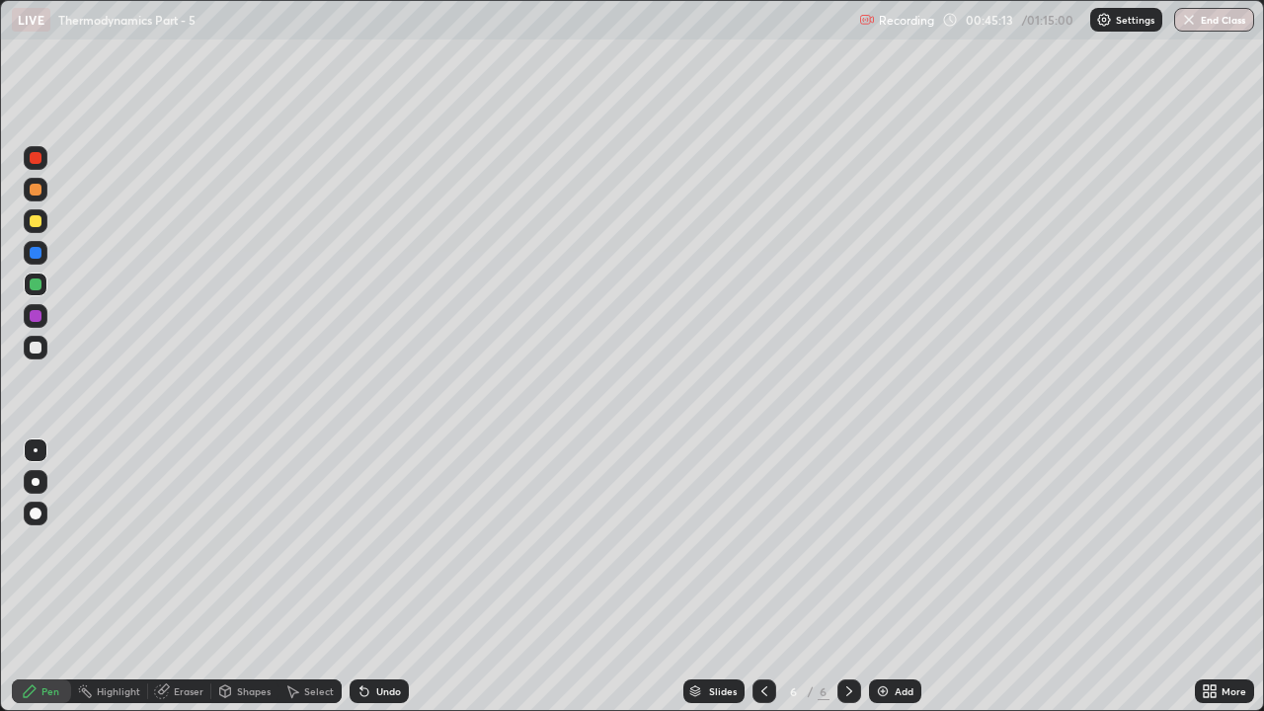
click at [38, 347] on div at bounding box center [36, 348] width 12 height 12
click at [886, 543] on img at bounding box center [883, 691] width 16 height 16
click at [46, 293] on div at bounding box center [36, 285] width 24 height 32
click at [37, 221] on div at bounding box center [36, 221] width 12 height 12
click at [35, 284] on div at bounding box center [36, 284] width 12 height 12
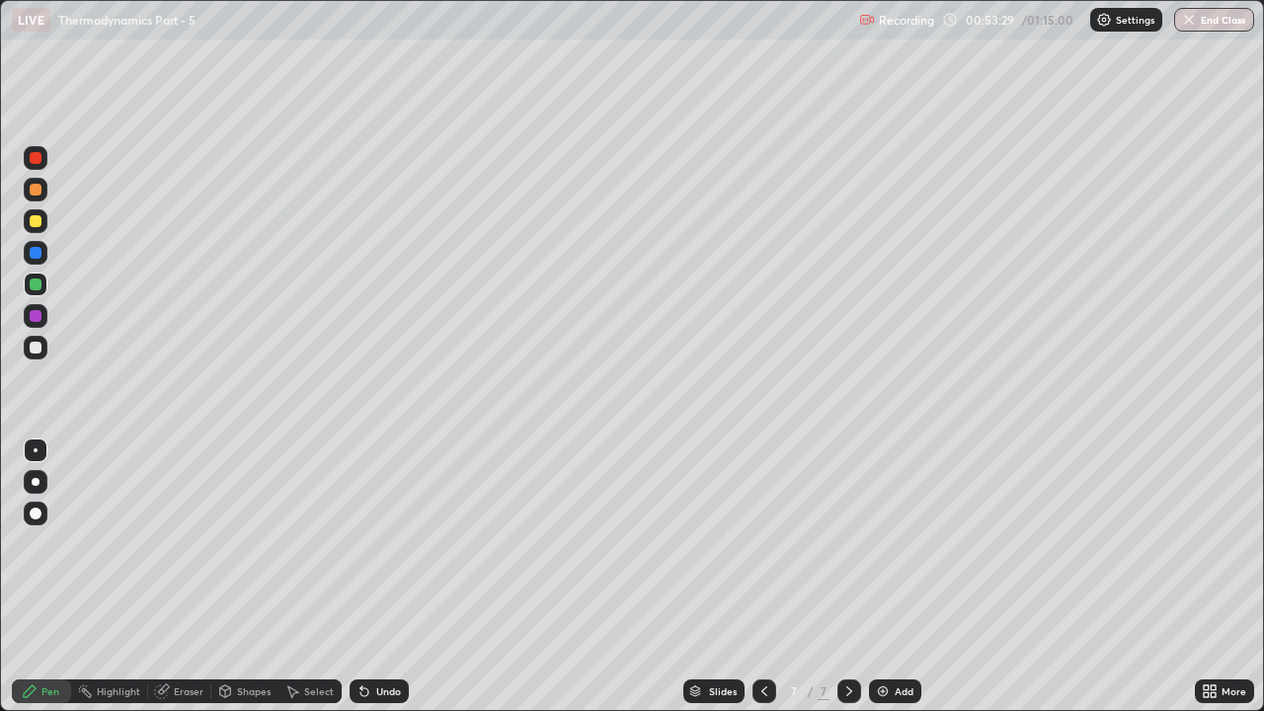
click at [46, 193] on div at bounding box center [36, 190] width 24 height 24
click at [35, 317] on div at bounding box center [36, 316] width 12 height 12
click at [888, 543] on div "Add" at bounding box center [895, 691] width 52 height 24
click at [37, 347] on div at bounding box center [36, 348] width 12 height 12
click at [39, 225] on div at bounding box center [36, 221] width 12 height 12
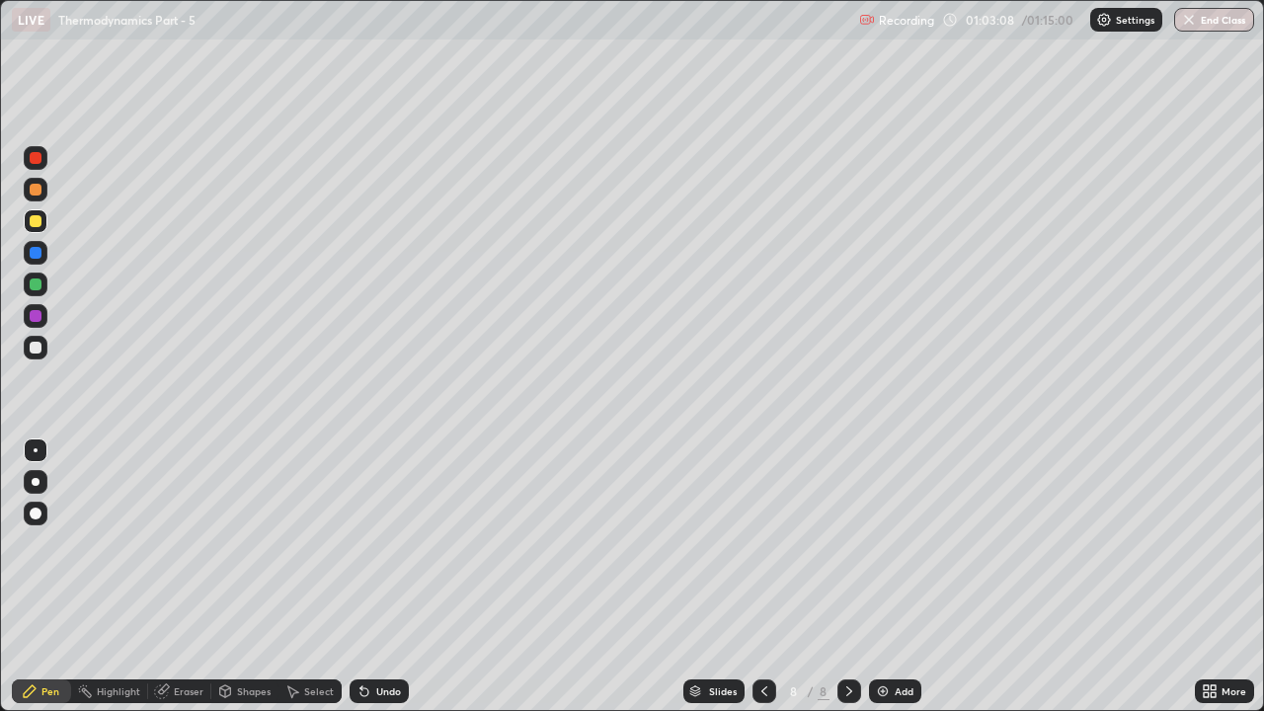
click at [895, 543] on div "Add" at bounding box center [903, 691] width 19 height 10
click at [186, 543] on div "Eraser" at bounding box center [189, 691] width 30 height 10
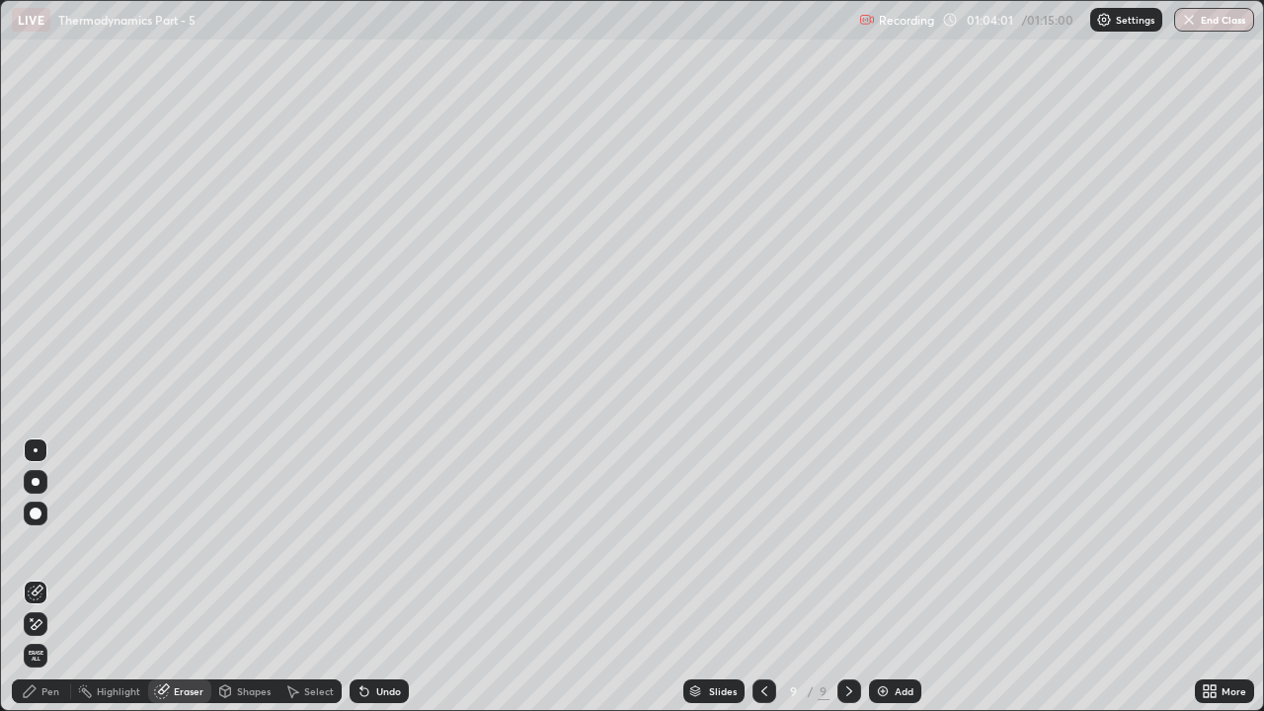
click at [45, 543] on div "Pen" at bounding box center [50, 691] width 18 height 10
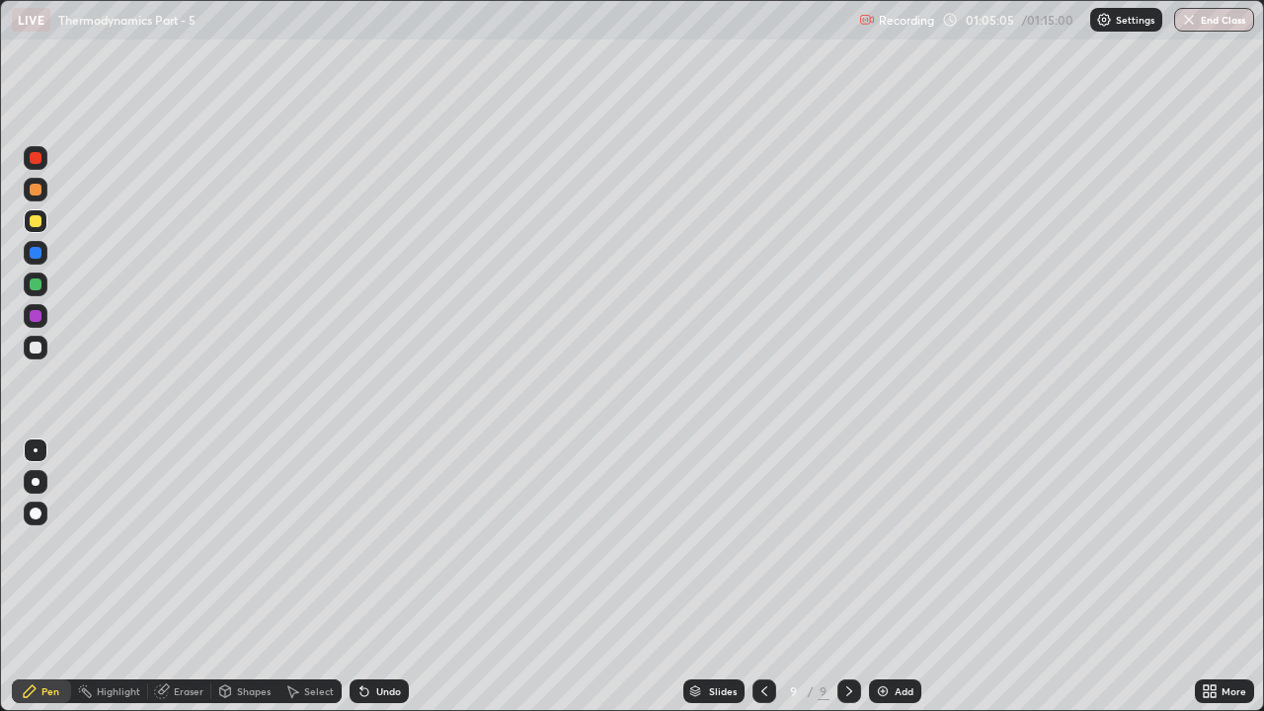
click at [762, 543] on icon at bounding box center [764, 691] width 16 height 16
click at [764, 543] on icon at bounding box center [764, 691] width 6 height 10
click at [847, 543] on icon at bounding box center [849, 691] width 16 height 16
click at [846, 543] on icon at bounding box center [849, 691] width 16 height 16
click at [40, 344] on div at bounding box center [36, 348] width 12 height 12
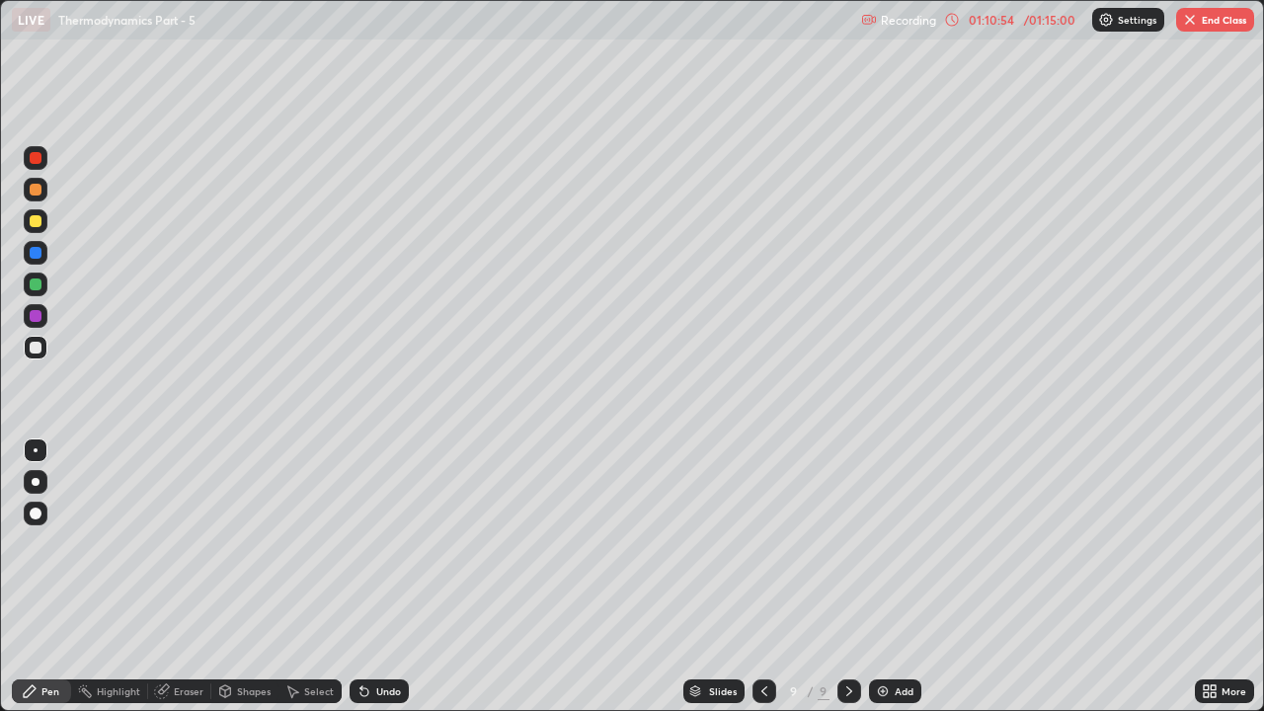
click at [897, 543] on div "Add" at bounding box center [903, 691] width 19 height 10
click at [175, 543] on div "Eraser" at bounding box center [189, 691] width 30 height 10
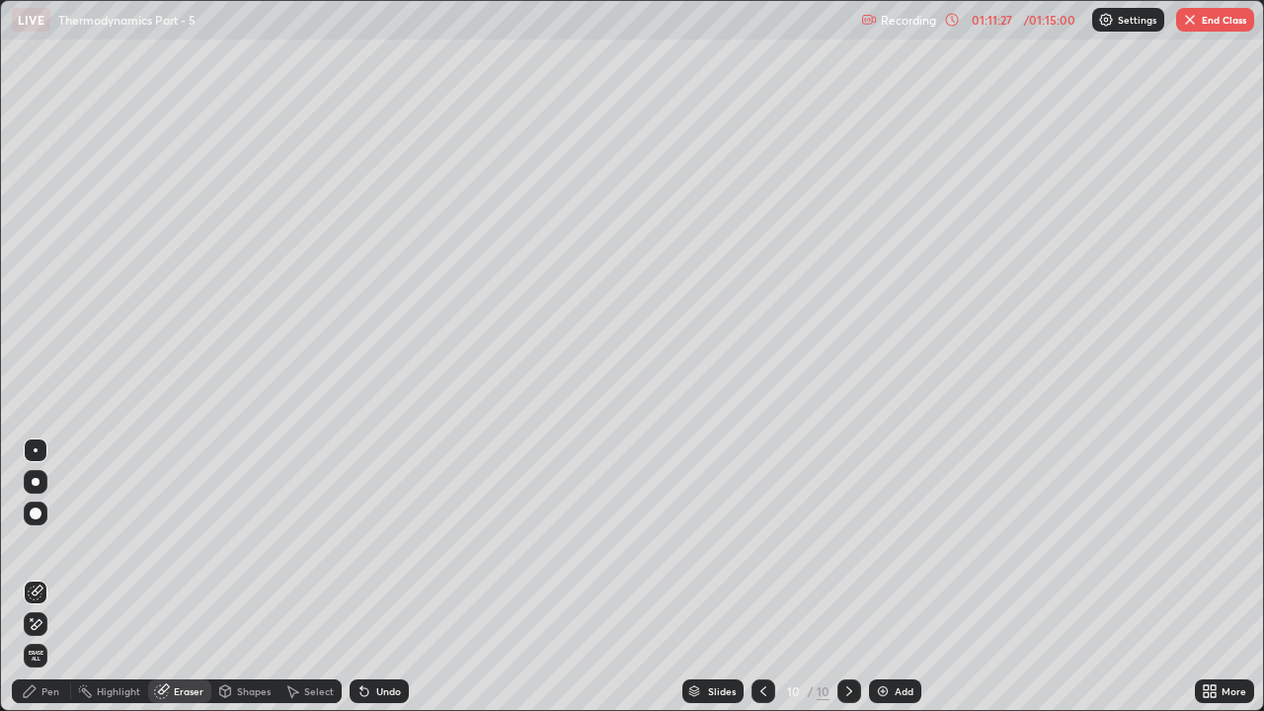
click at [50, 543] on div "Pen" at bounding box center [50, 691] width 18 height 10
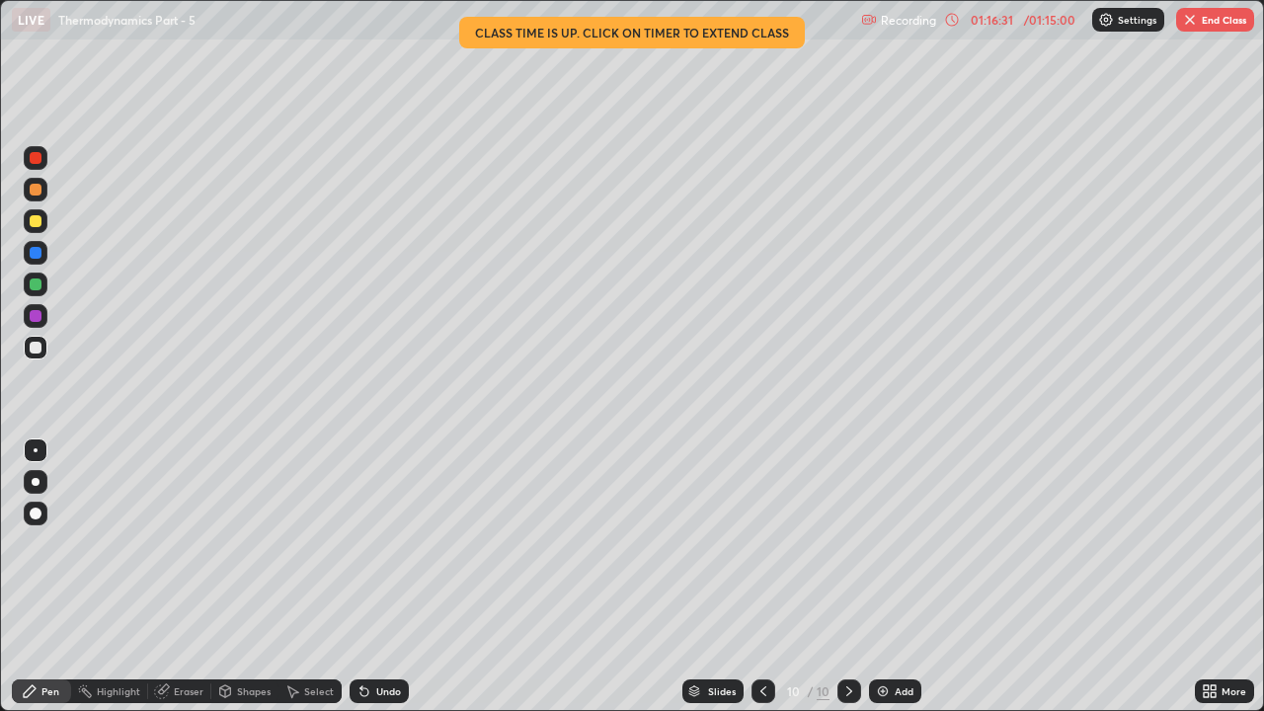
click at [36, 153] on div at bounding box center [36, 158] width 12 height 12
click at [1207, 20] on button "End Class" at bounding box center [1215, 20] width 78 height 24
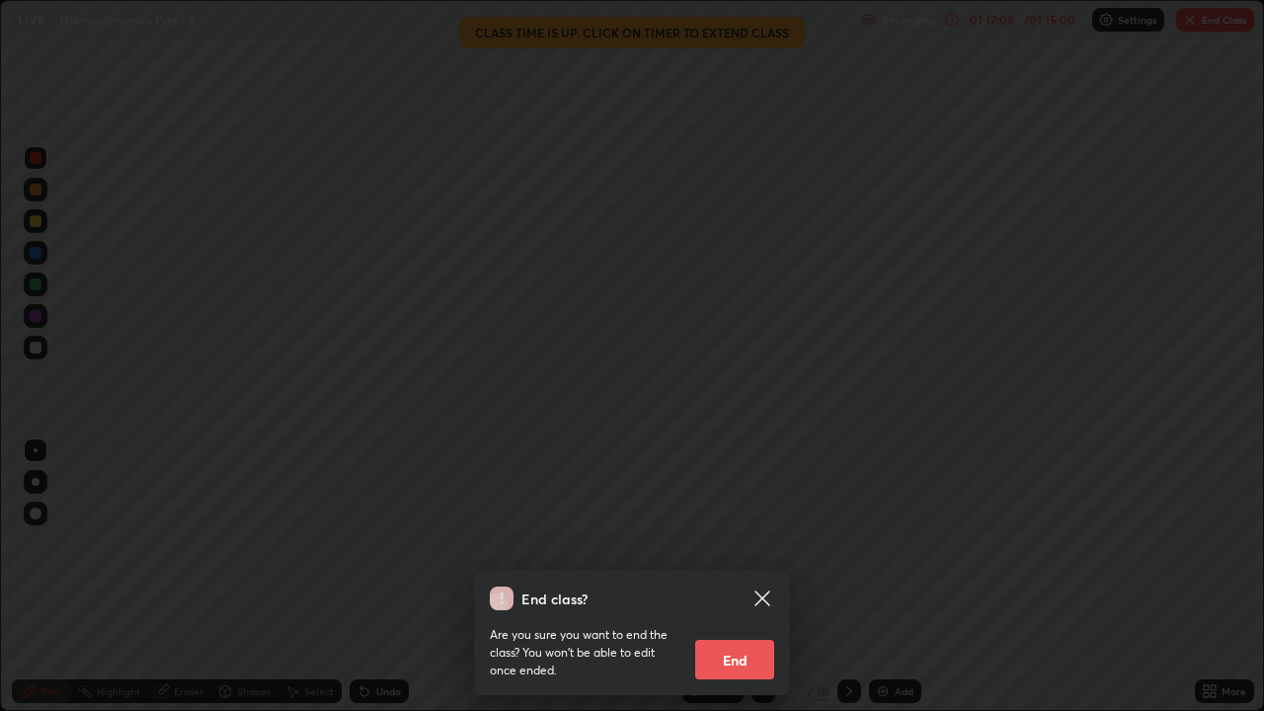
click at [743, 543] on button "End" at bounding box center [734, 659] width 79 height 39
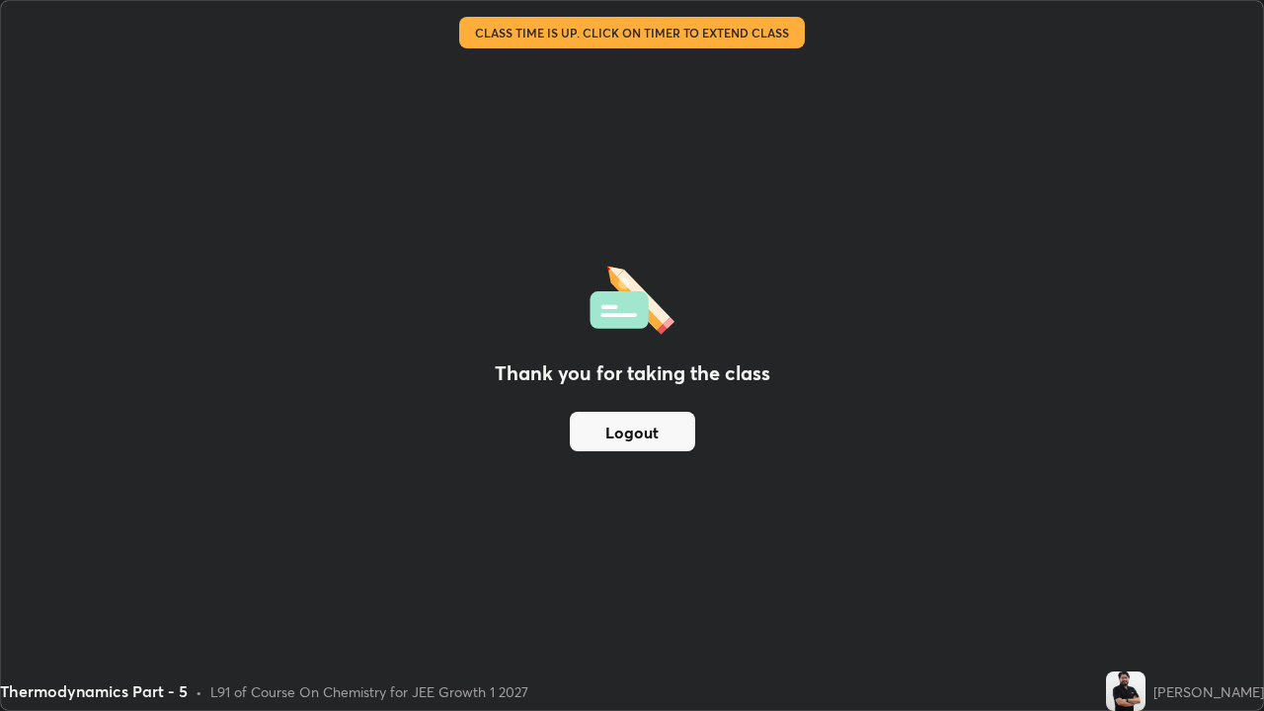
click at [649, 428] on button "Logout" at bounding box center [632, 431] width 125 height 39
